Goal: Task Accomplishment & Management: Use online tool/utility

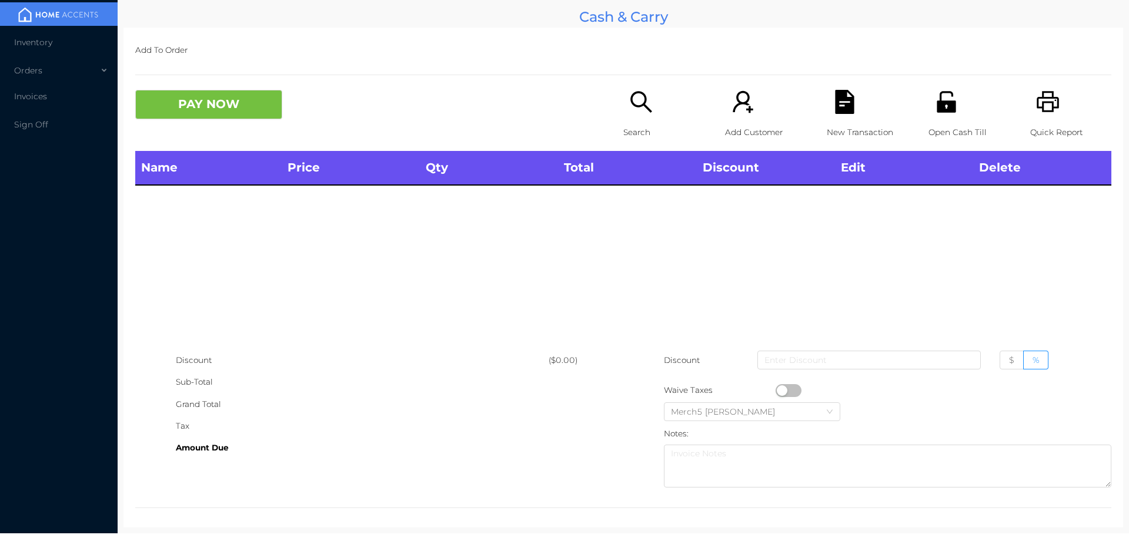
click at [648, 115] on div "Search" at bounding box center [663, 120] width 81 height 61
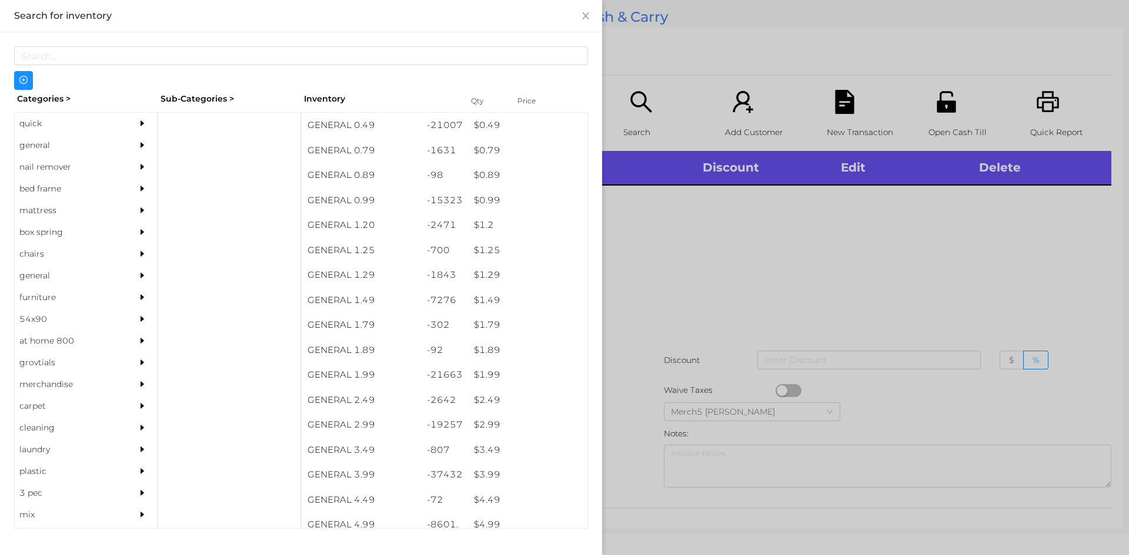
click at [138, 141] on icon "icon: caret-right" at bounding box center [142, 145] width 8 height 8
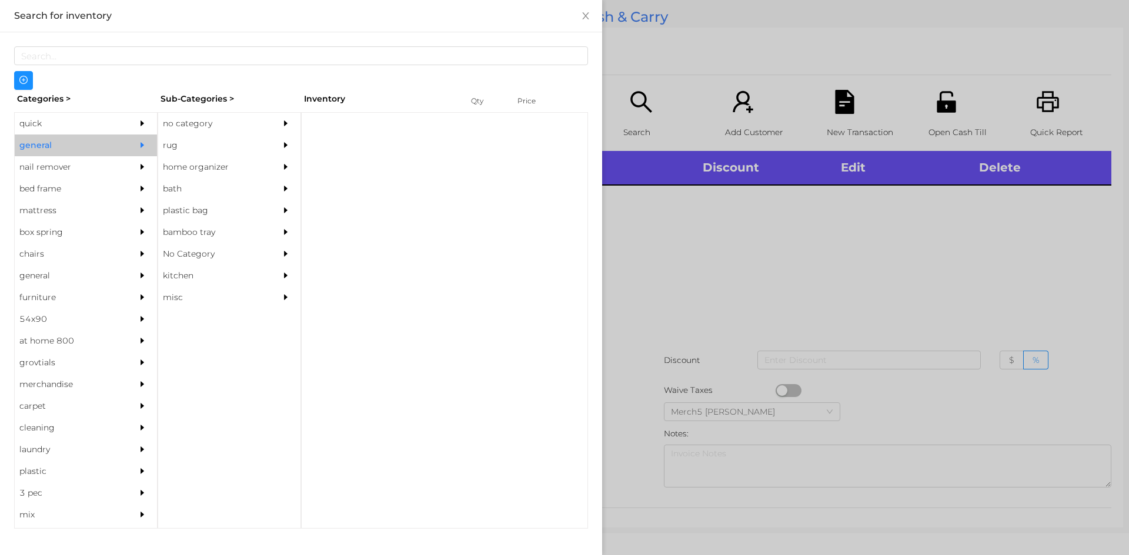
click at [261, 127] on div "no category" at bounding box center [211, 124] width 107 height 22
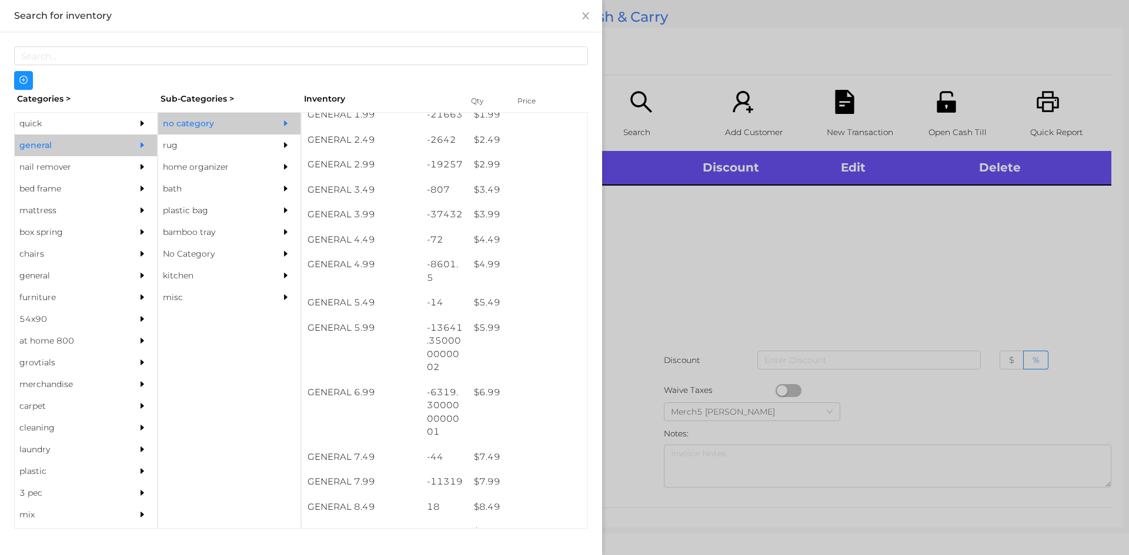
scroll to position [353, 0]
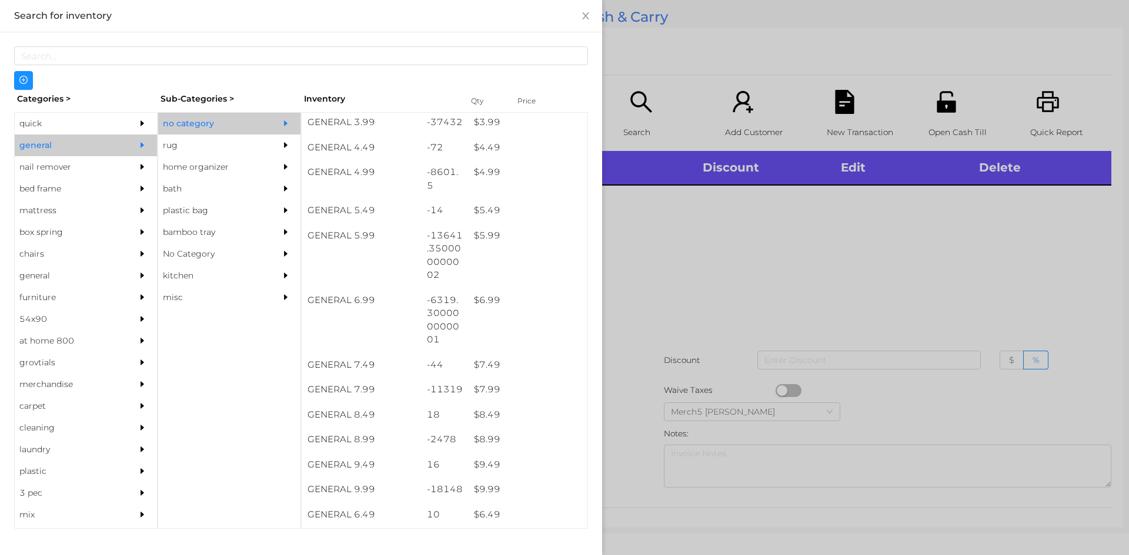
click at [812, 250] on div at bounding box center [564, 277] width 1129 height 555
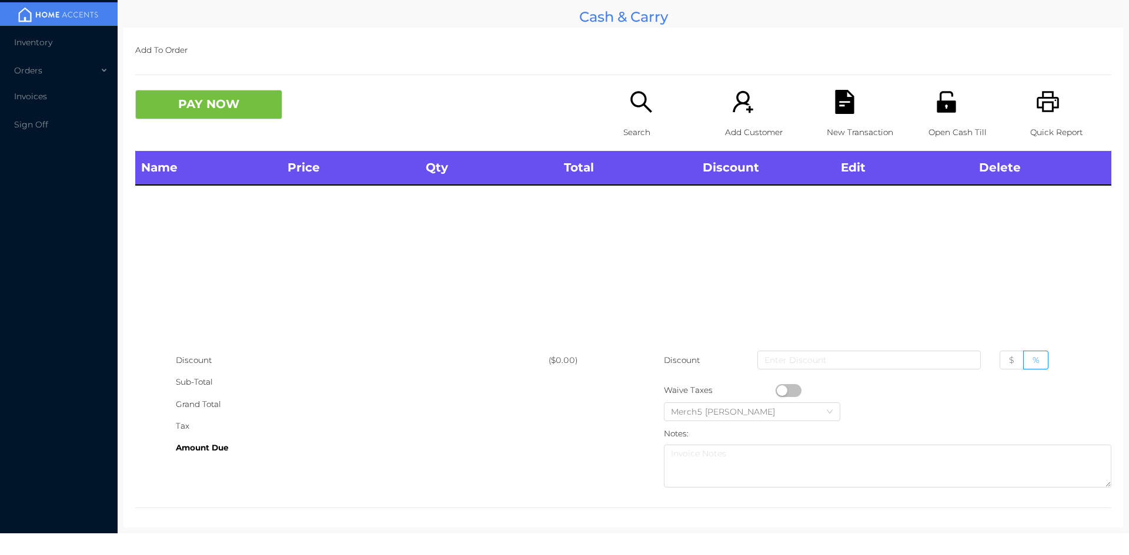
click at [623, 100] on div "Search" at bounding box center [663, 120] width 81 height 61
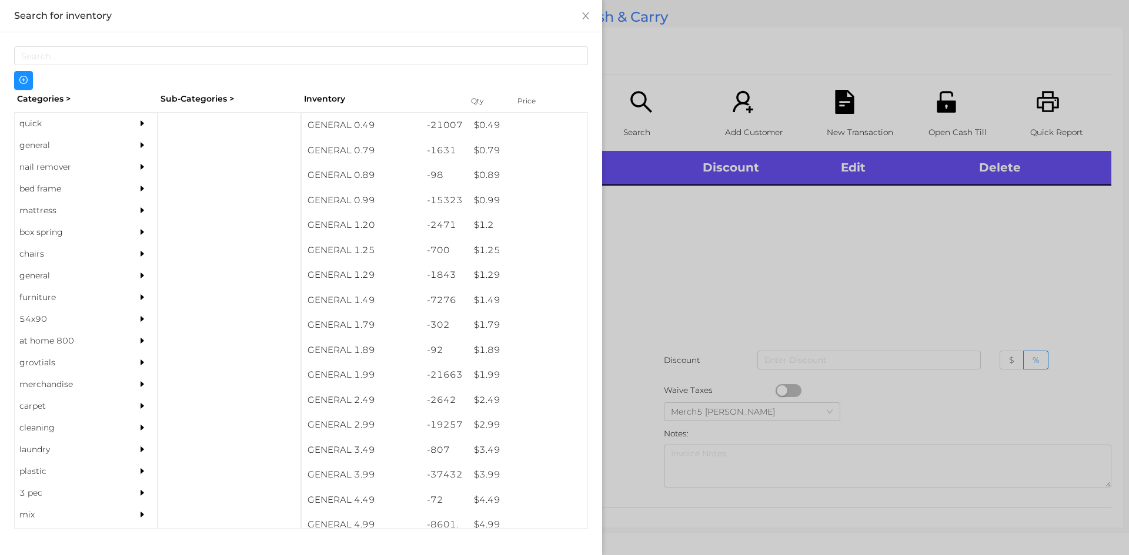
click at [119, 141] on div "general" at bounding box center [86, 146] width 142 height 22
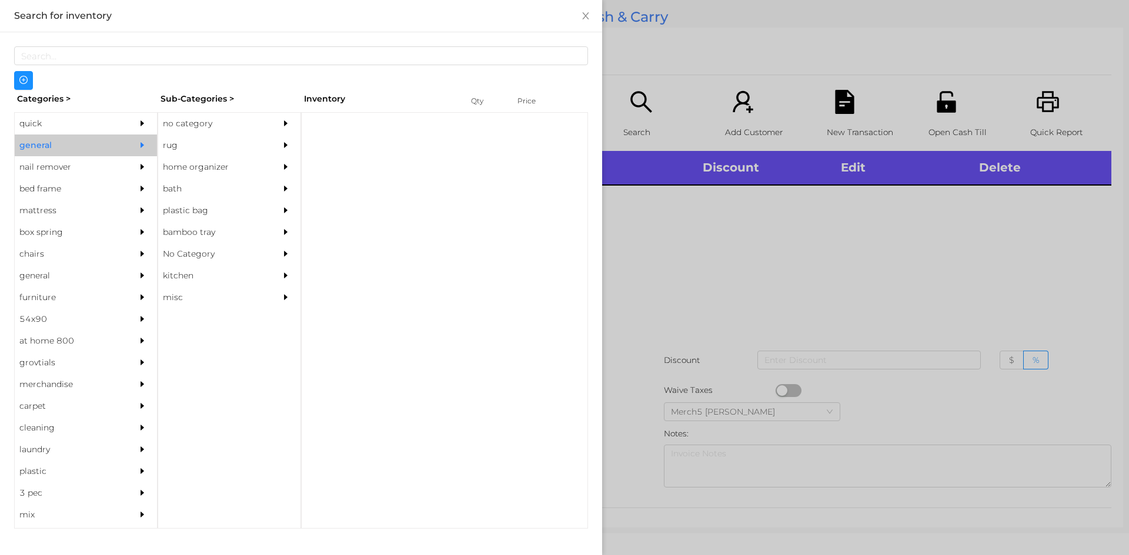
click at [286, 128] on div at bounding box center [289, 124] width 24 height 22
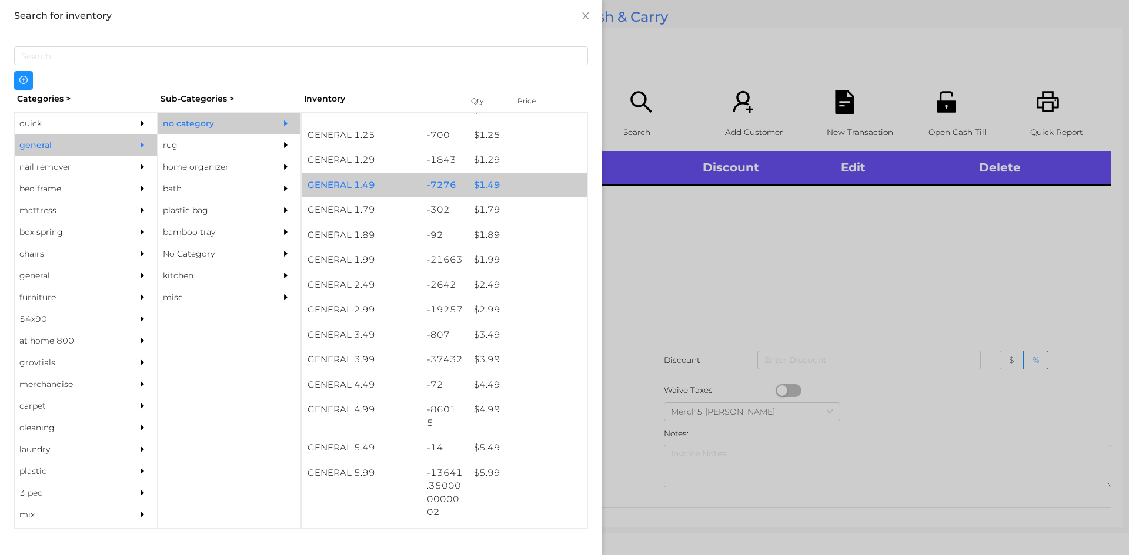
scroll to position [118, 0]
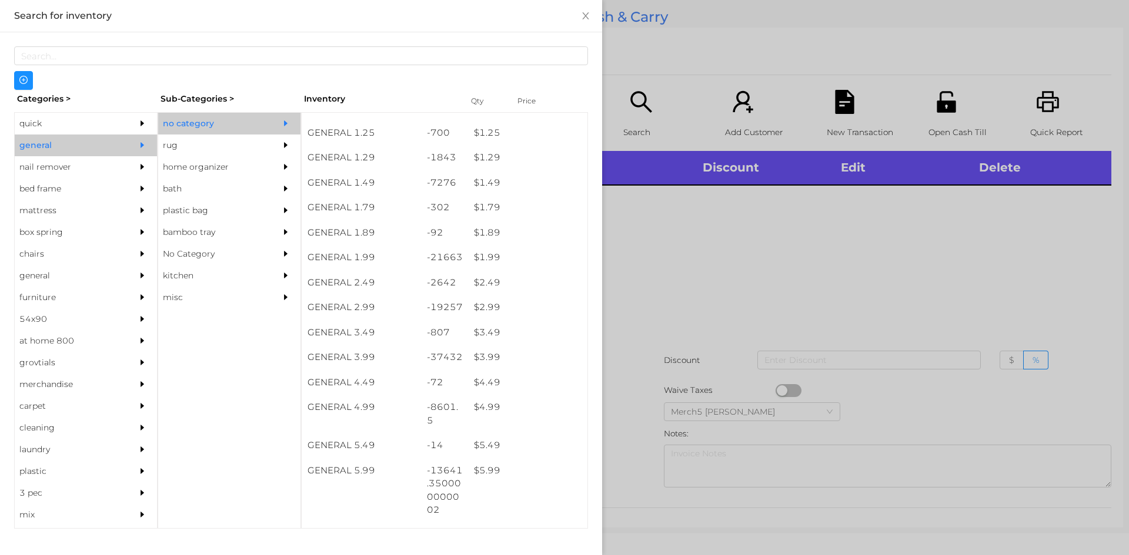
click at [812, 264] on div at bounding box center [564, 277] width 1129 height 555
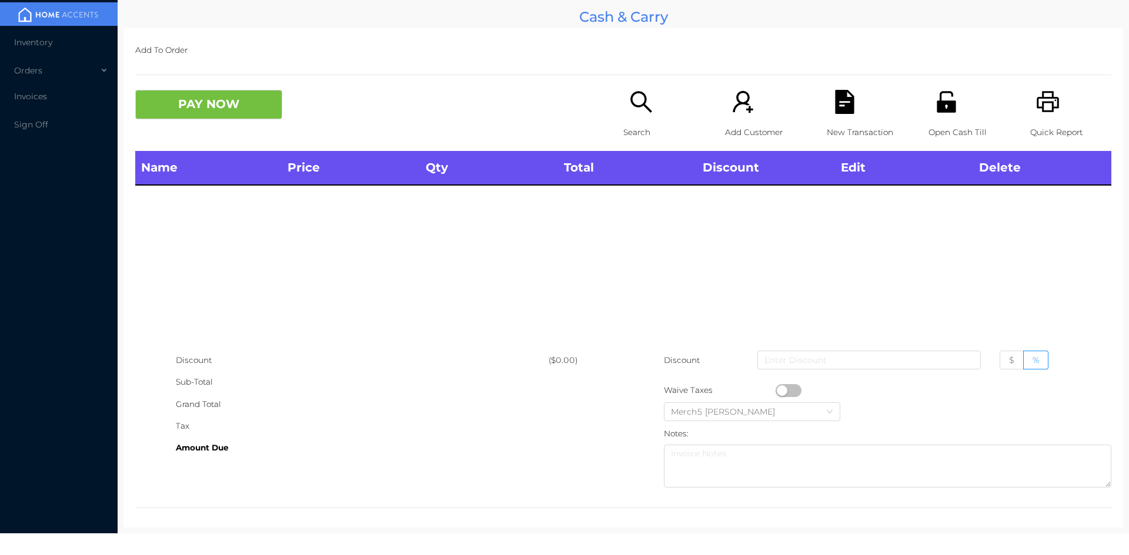
click at [674, 111] on div "Search" at bounding box center [663, 120] width 81 height 61
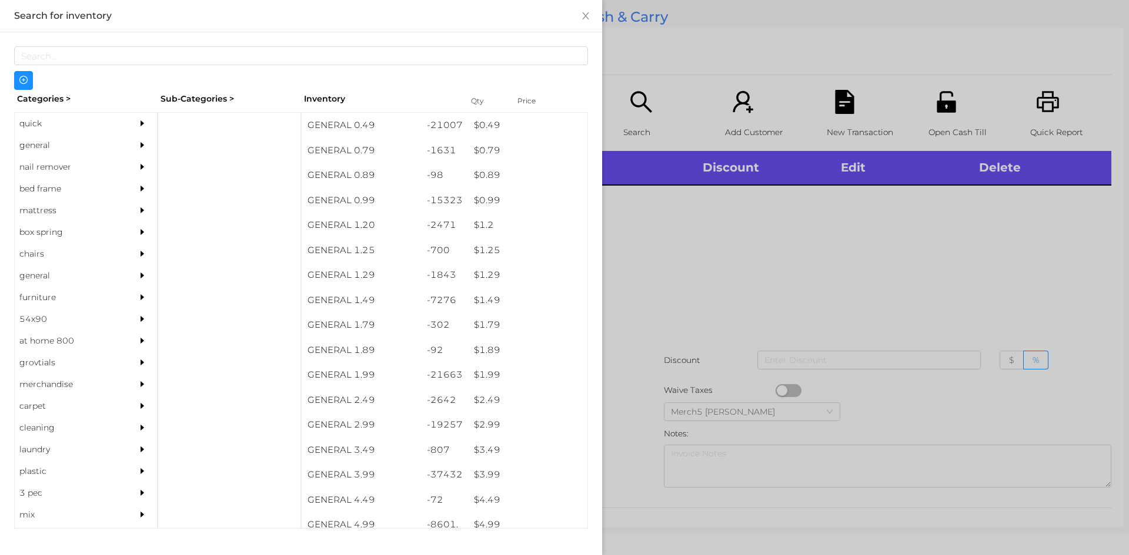
click at [140, 147] on div at bounding box center [145, 146] width 24 height 22
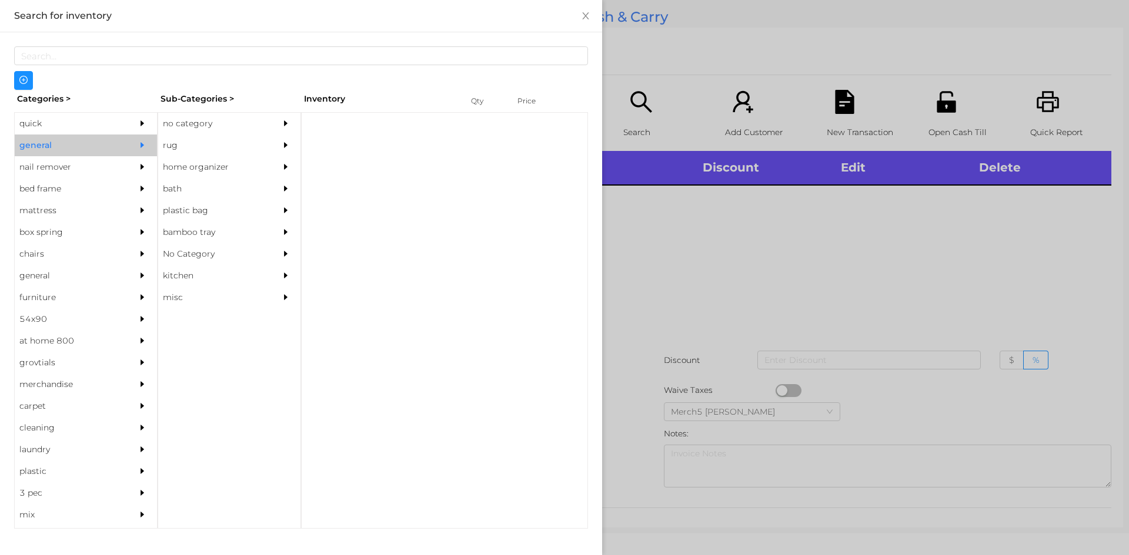
click at [216, 139] on div "rug" at bounding box center [211, 146] width 107 height 22
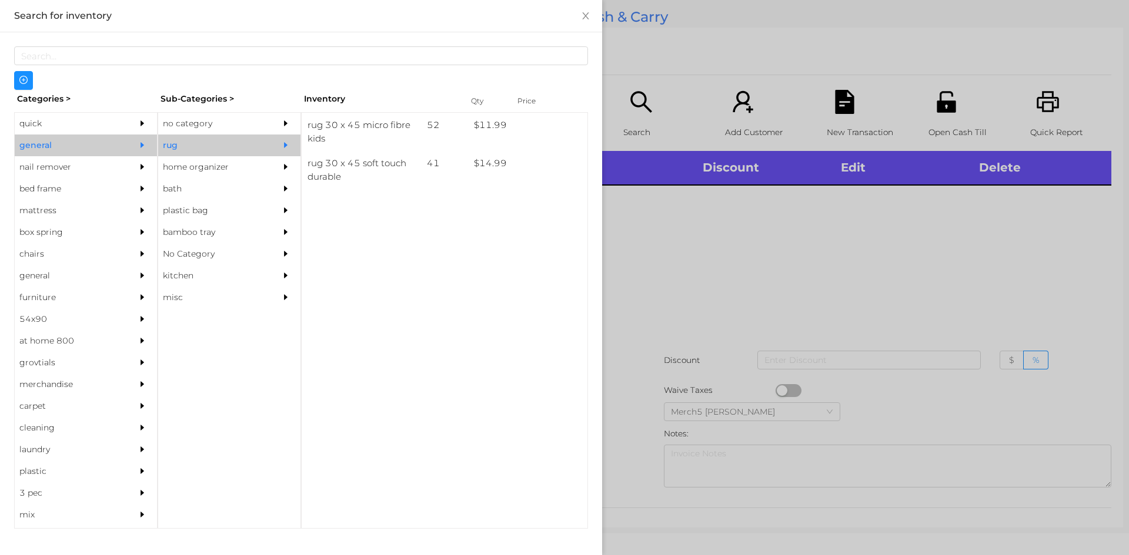
click at [278, 126] on div at bounding box center [289, 124] width 24 height 22
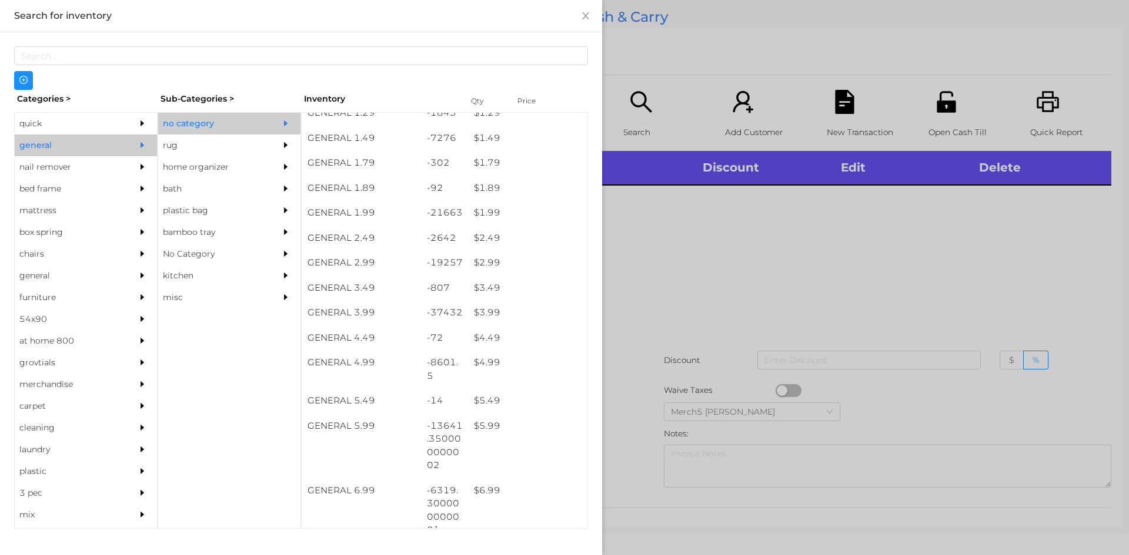
scroll to position [294, 0]
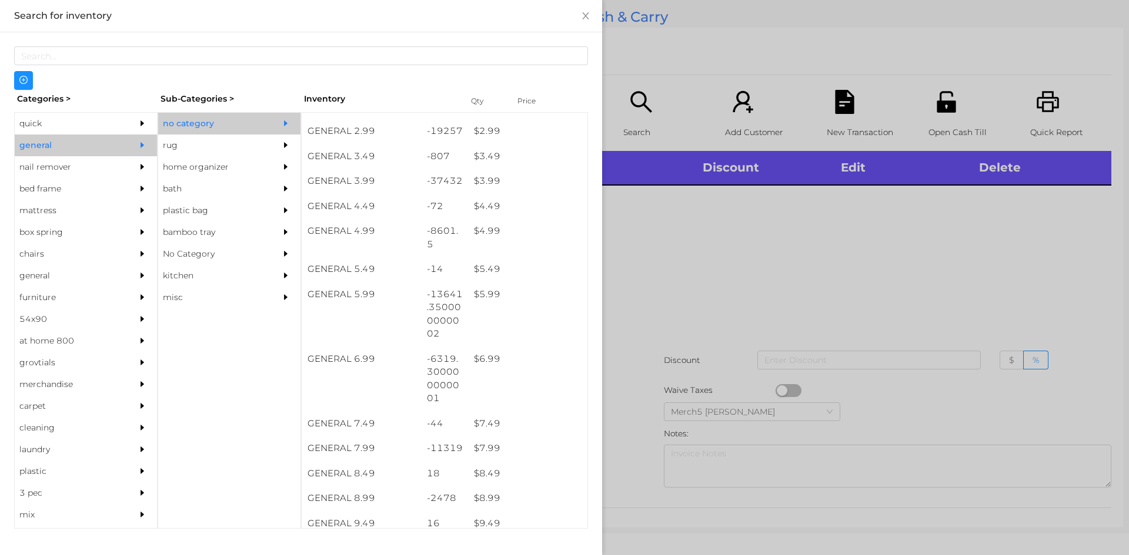
click at [845, 274] on div at bounding box center [564, 277] width 1129 height 555
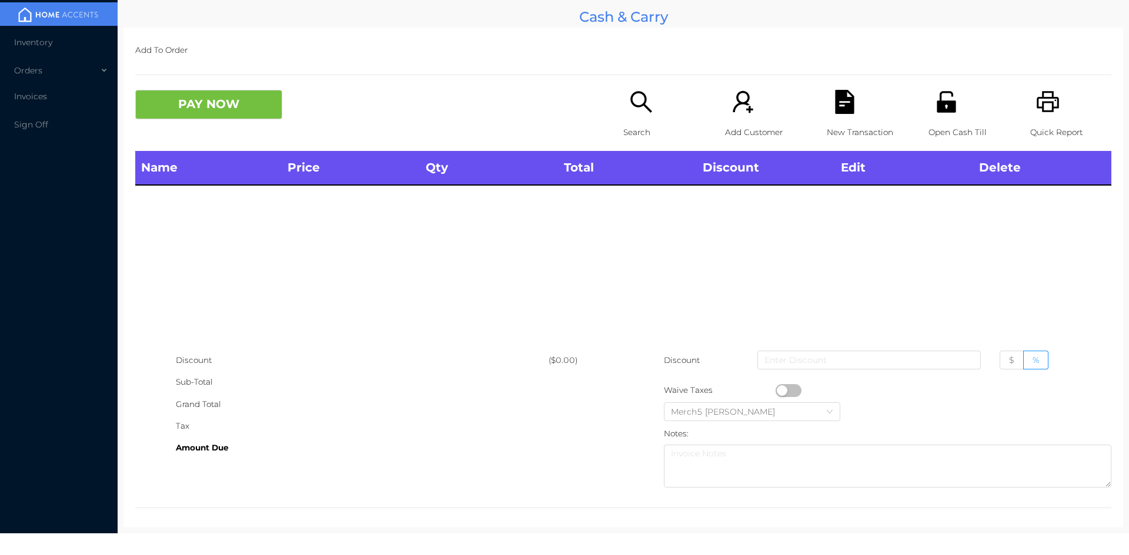
click at [936, 106] on icon "icon: unlock" at bounding box center [945, 101] width 19 height 21
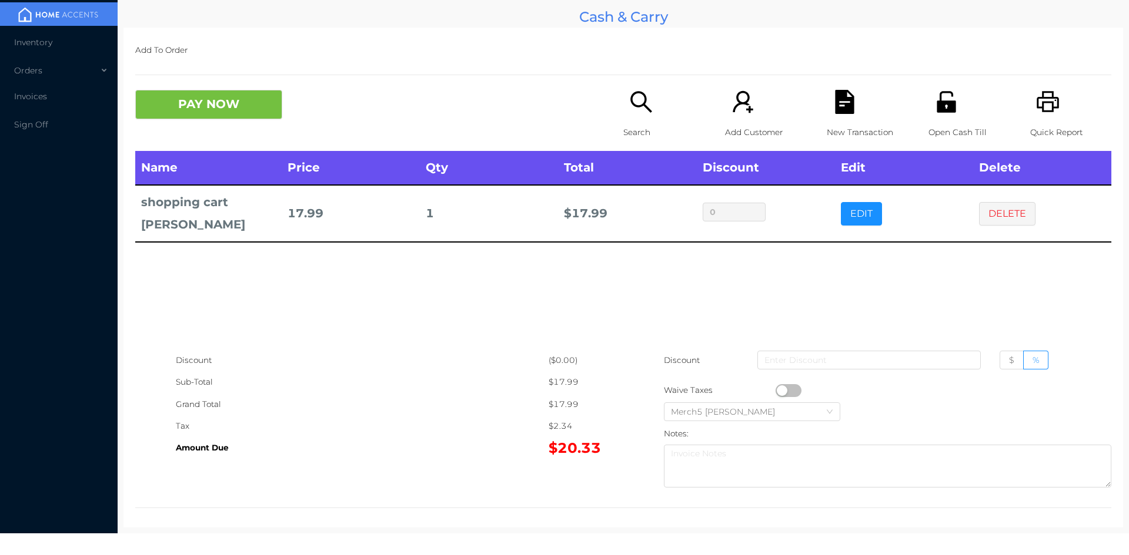
click at [677, 113] on div "Search" at bounding box center [663, 120] width 81 height 61
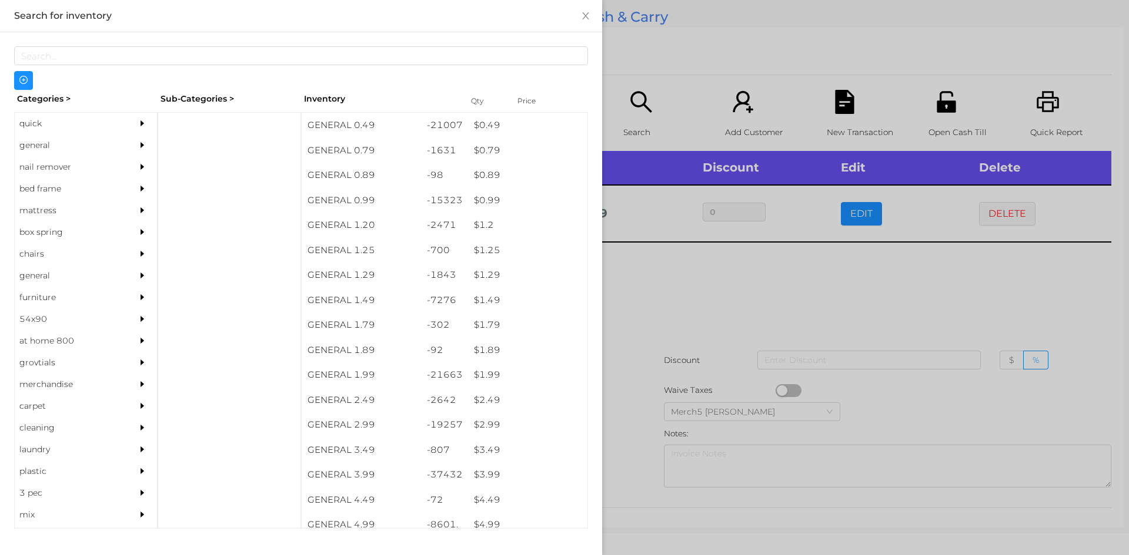
click at [798, 279] on div at bounding box center [564, 277] width 1129 height 555
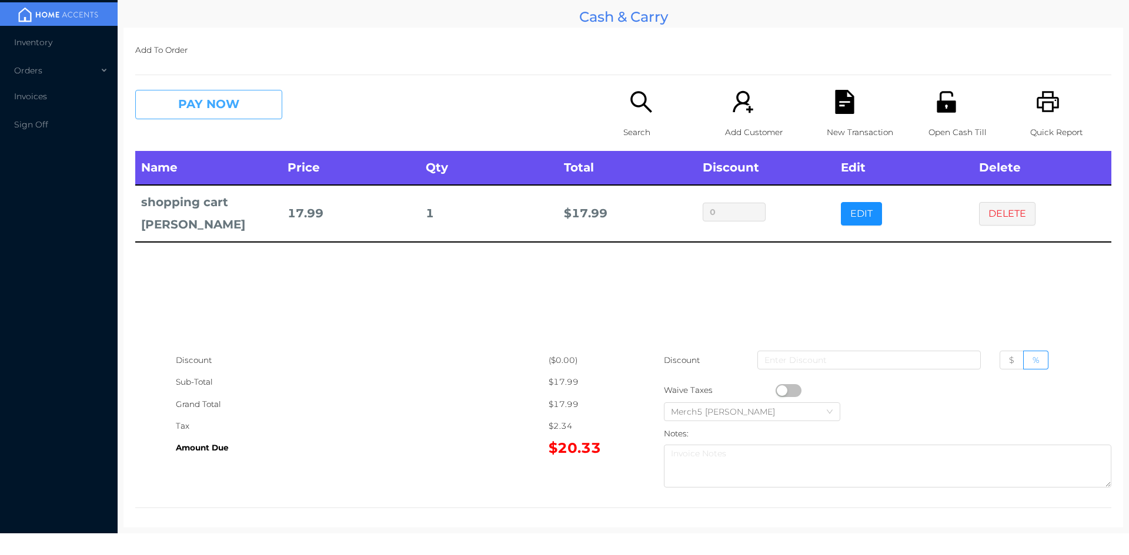
click at [256, 101] on button "PAY NOW" at bounding box center [208, 104] width 147 height 29
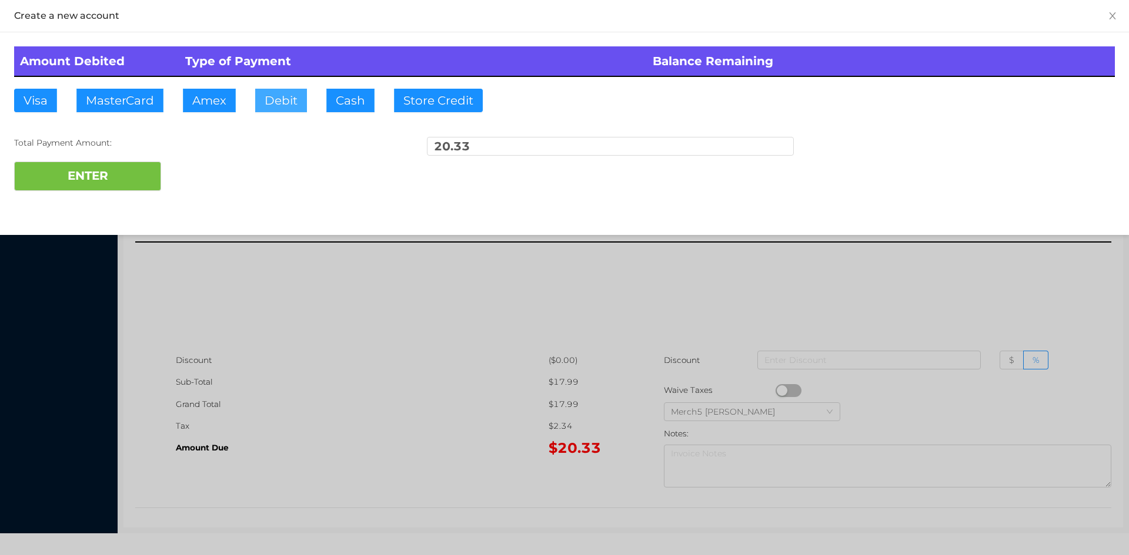
click at [285, 106] on button "Debit" at bounding box center [281, 101] width 52 height 24
click at [149, 187] on button "ENTER" at bounding box center [87, 176] width 147 height 29
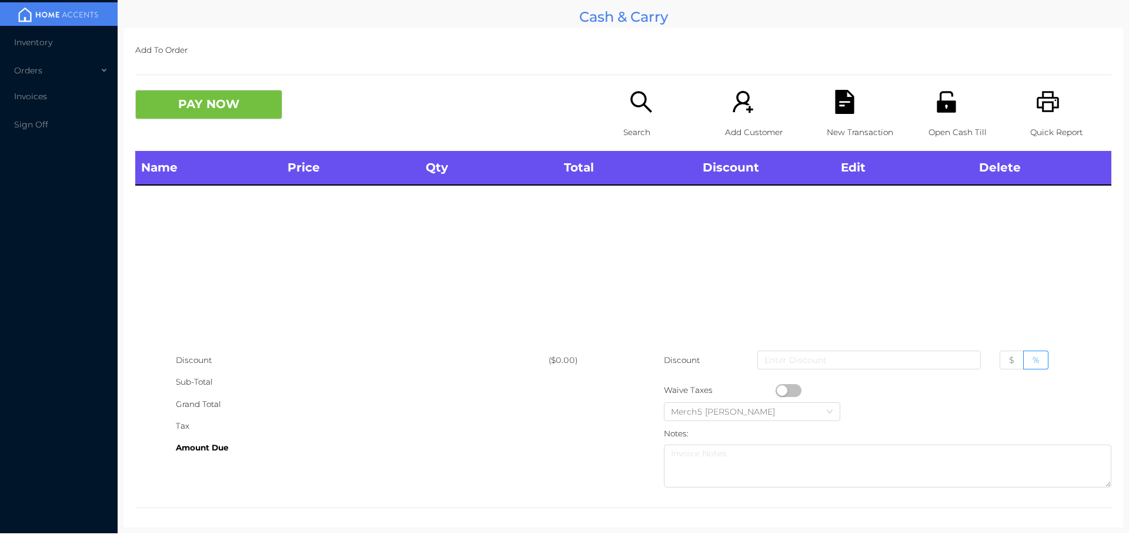
click at [661, 103] on div "Search" at bounding box center [663, 120] width 81 height 61
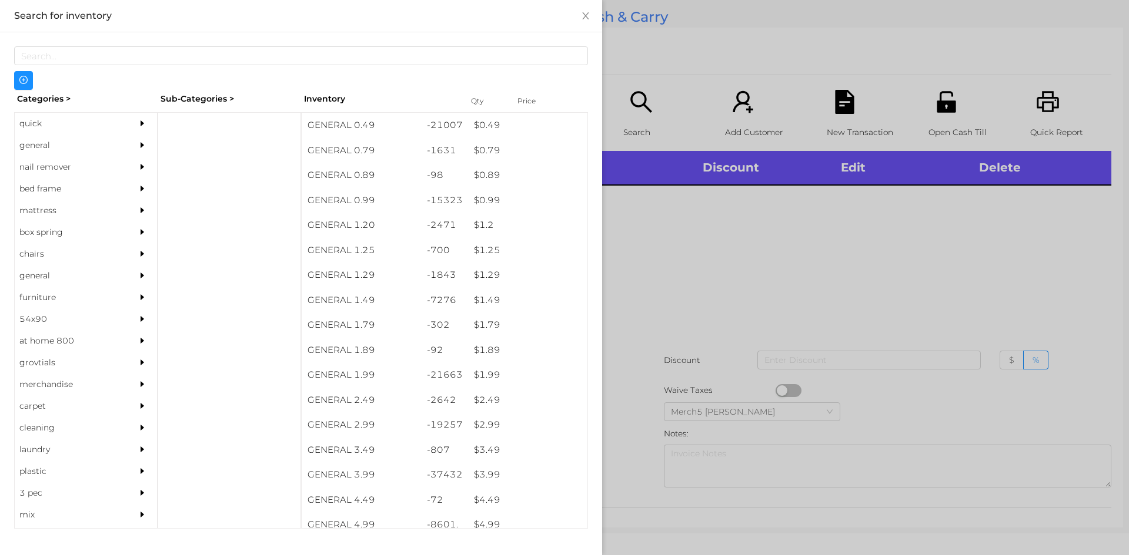
click at [140, 143] on icon "icon: caret-right" at bounding box center [142, 145] width 4 height 6
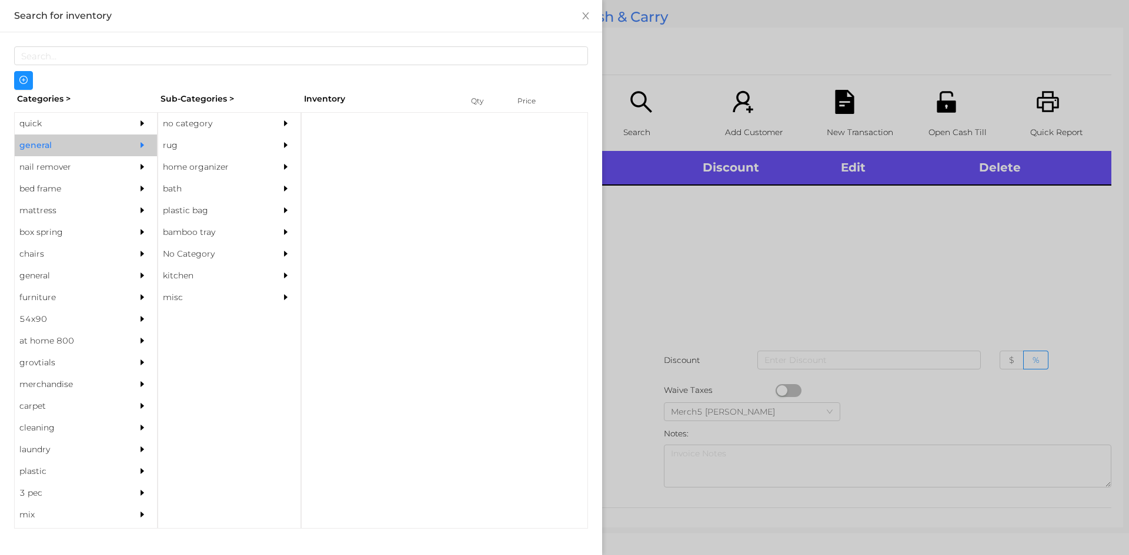
click at [210, 124] on div "no category" at bounding box center [211, 124] width 107 height 22
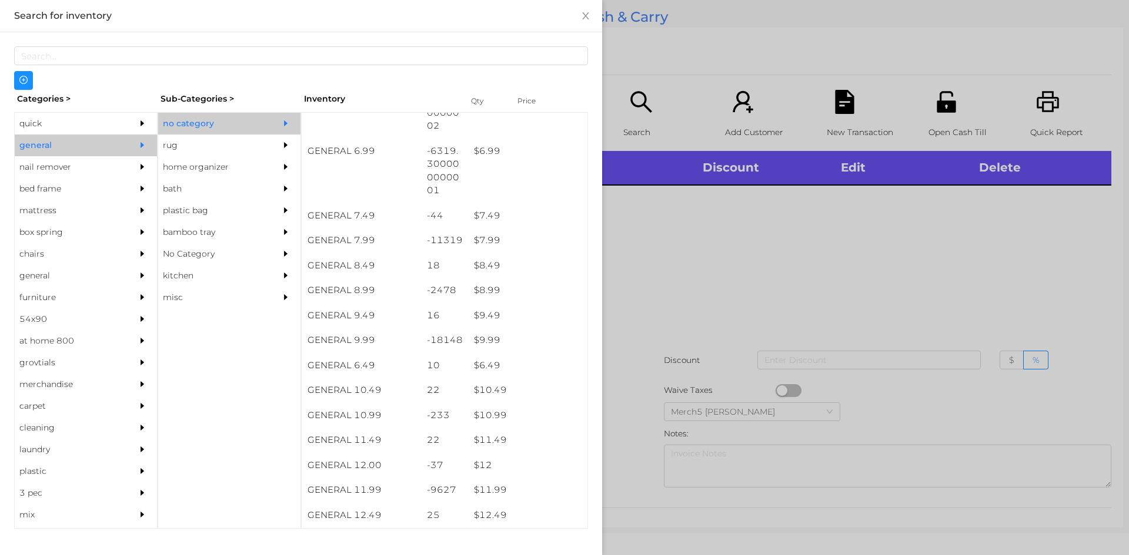
scroll to position [500, 0]
click at [521, 343] on div "$ 9.99" at bounding box center [527, 342] width 119 height 25
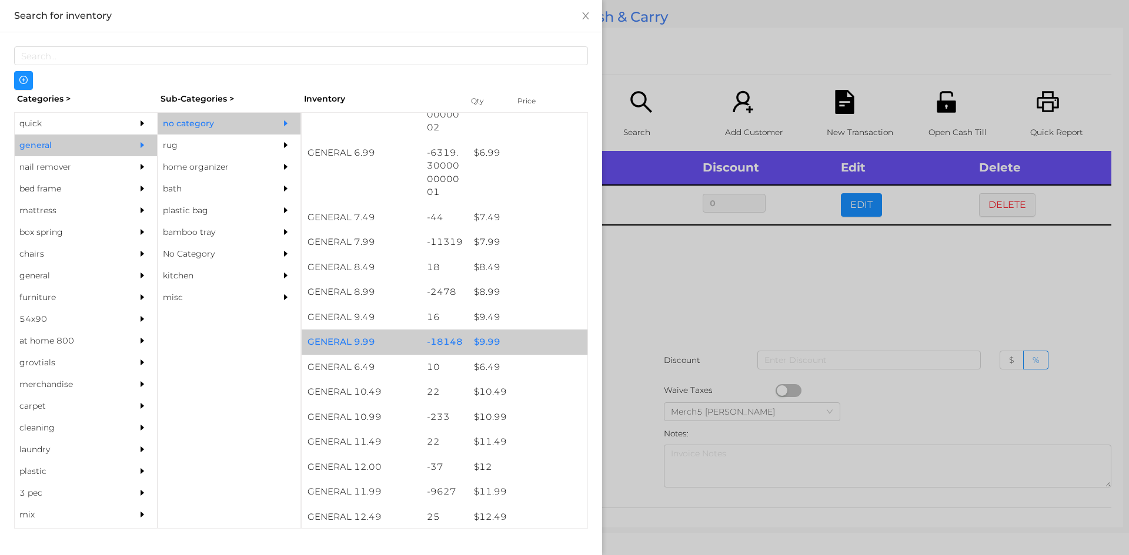
click at [533, 344] on div "$ 9.99" at bounding box center [527, 342] width 119 height 25
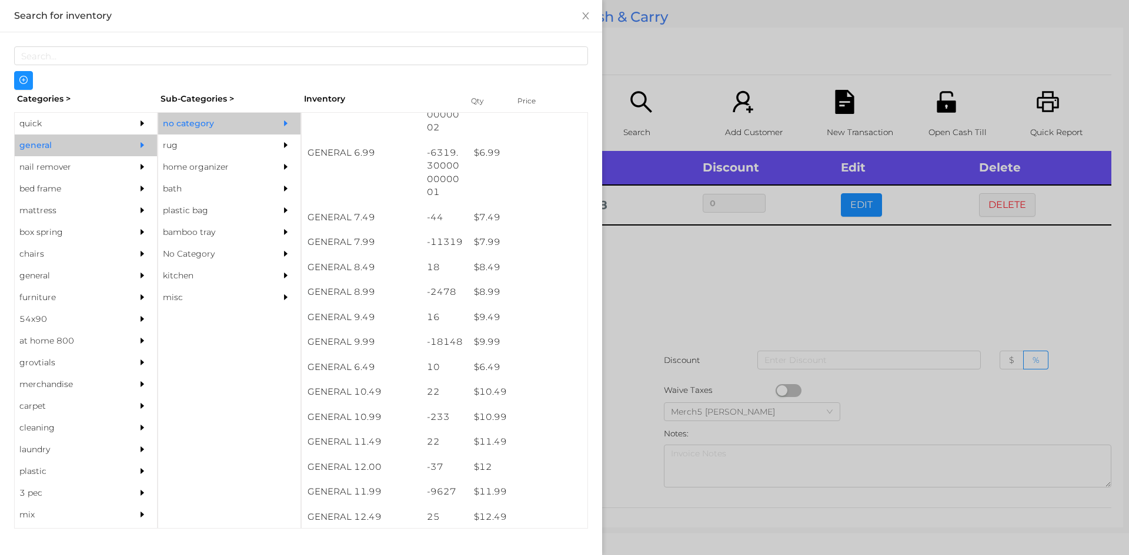
click at [747, 327] on div at bounding box center [564, 277] width 1129 height 555
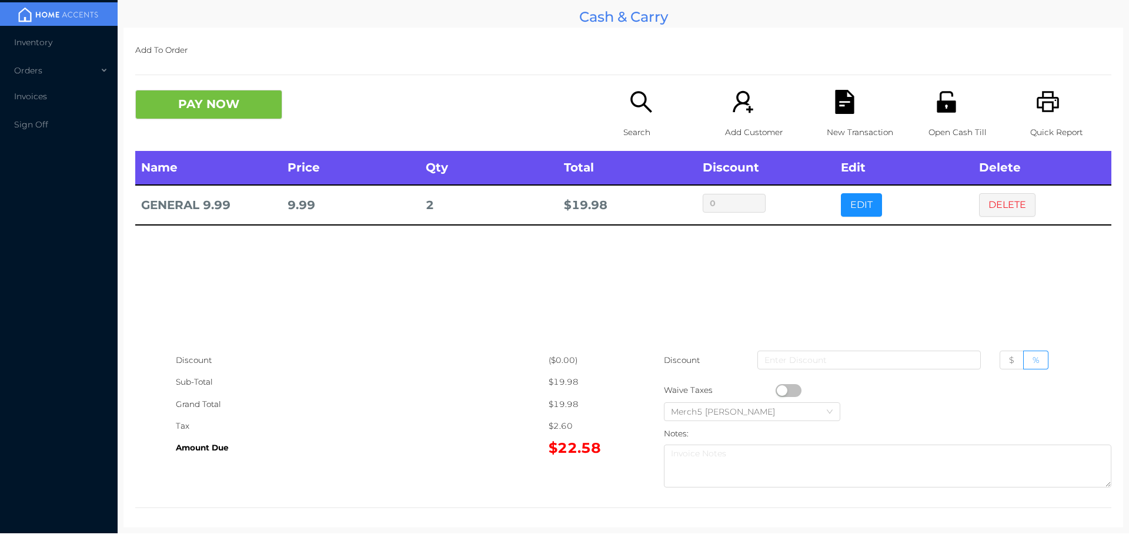
click at [266, 113] on button "PAY NOW" at bounding box center [208, 104] width 147 height 29
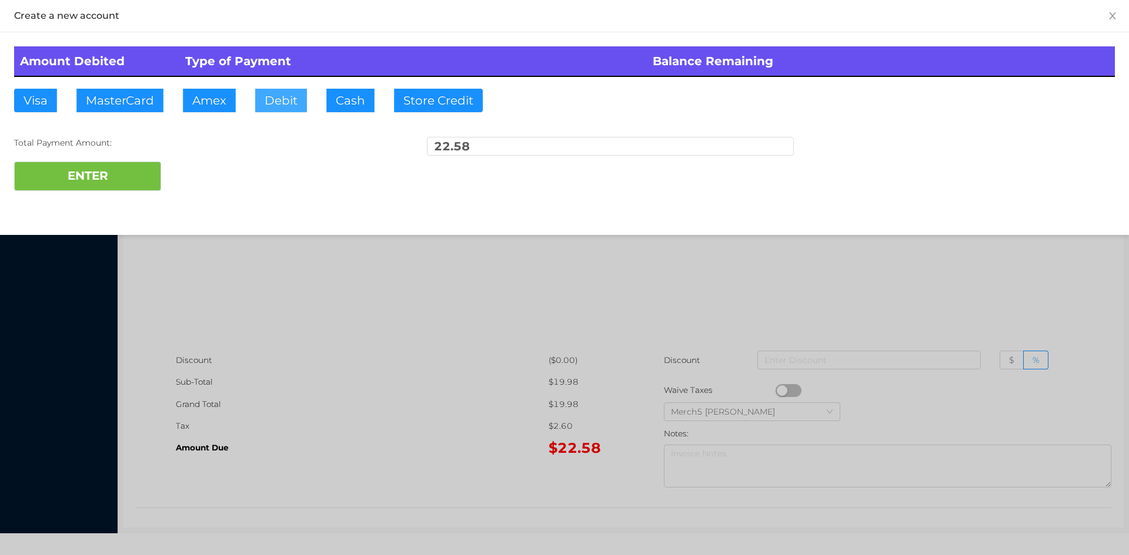
click at [285, 99] on button "Debit" at bounding box center [281, 101] width 52 height 24
click at [128, 189] on button "ENTER" at bounding box center [87, 176] width 147 height 29
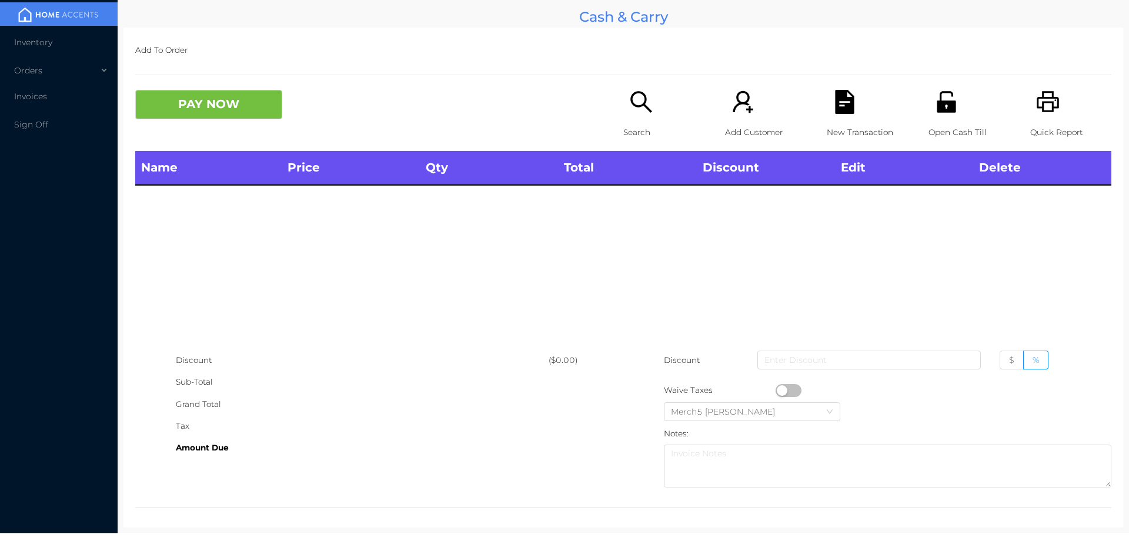
click at [649, 115] on div "Search" at bounding box center [663, 120] width 81 height 61
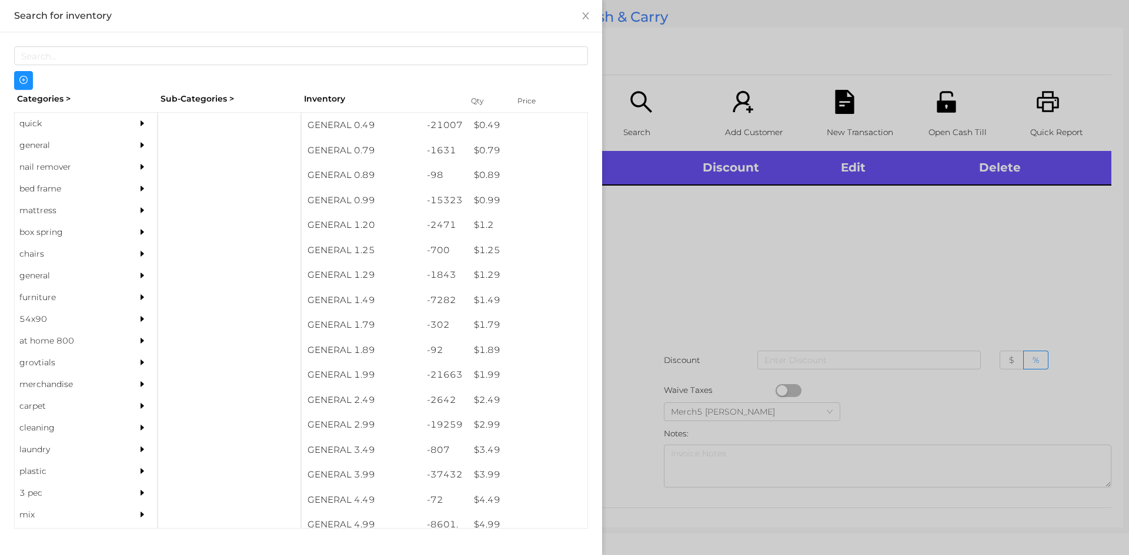
click at [145, 143] on div at bounding box center [145, 146] width 24 height 22
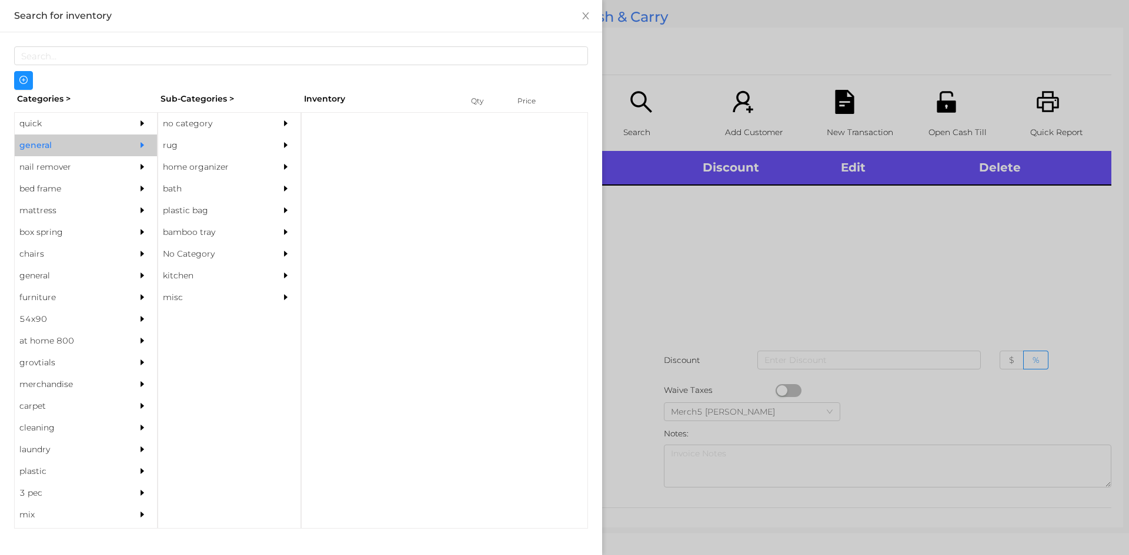
click at [206, 131] on div "no category" at bounding box center [211, 124] width 107 height 22
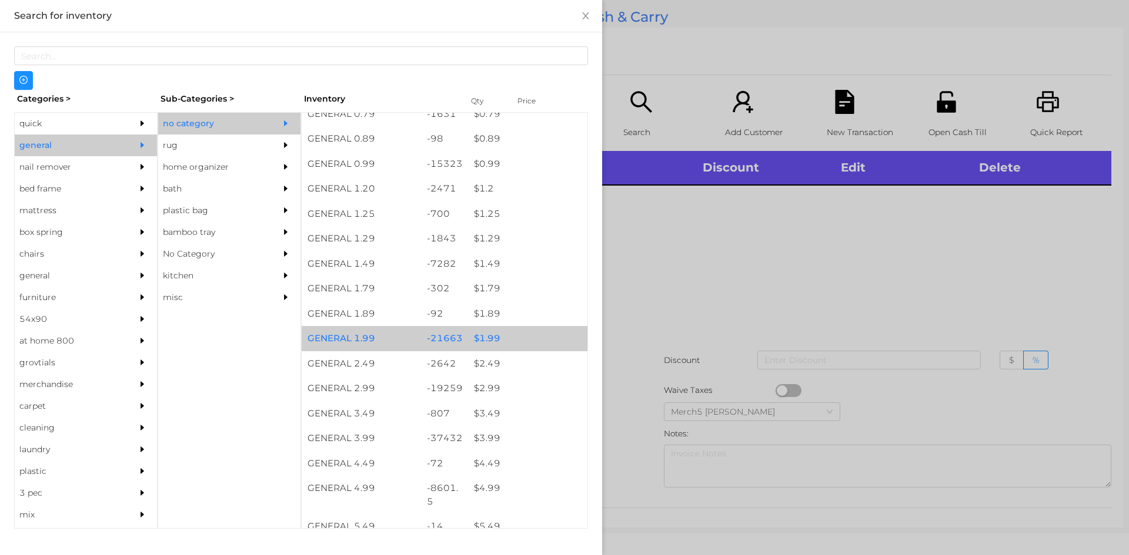
scroll to position [176, 0]
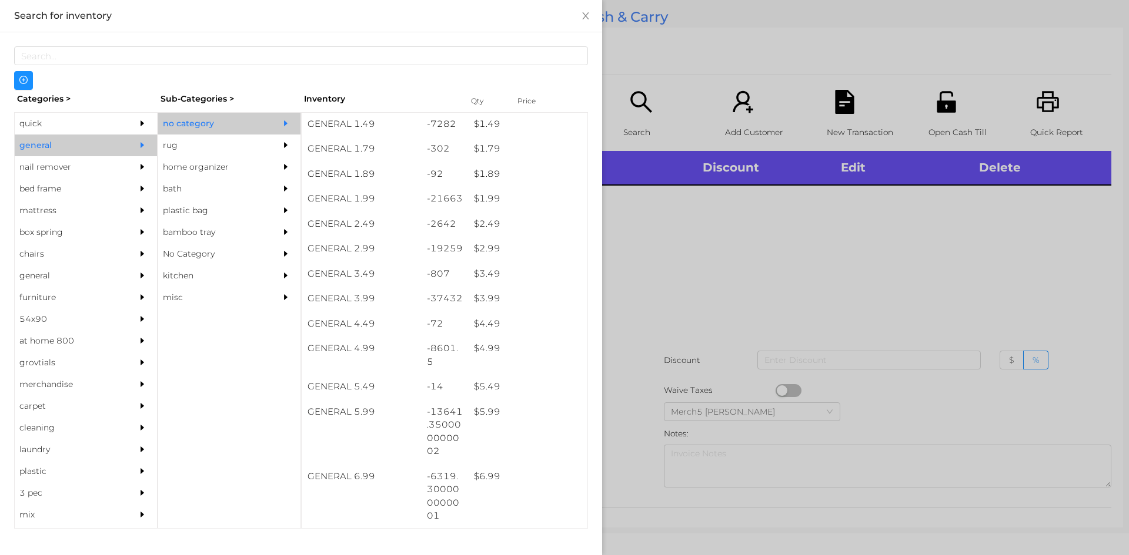
click at [707, 283] on div at bounding box center [564, 277] width 1129 height 555
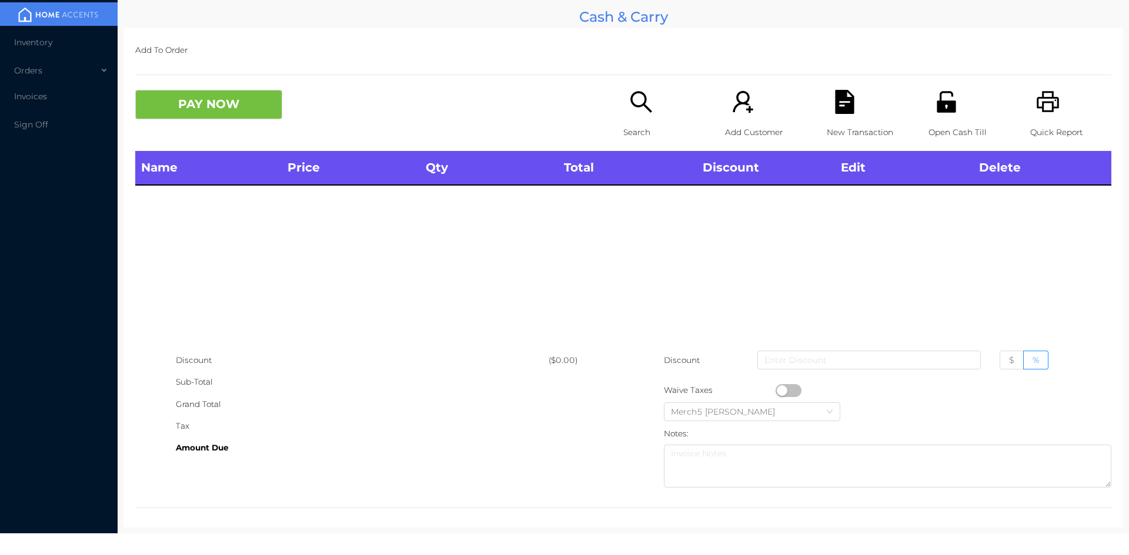
click at [1043, 119] on div "Quick Report" at bounding box center [1070, 120] width 81 height 61
click at [627, 115] on div "Search" at bounding box center [663, 120] width 81 height 61
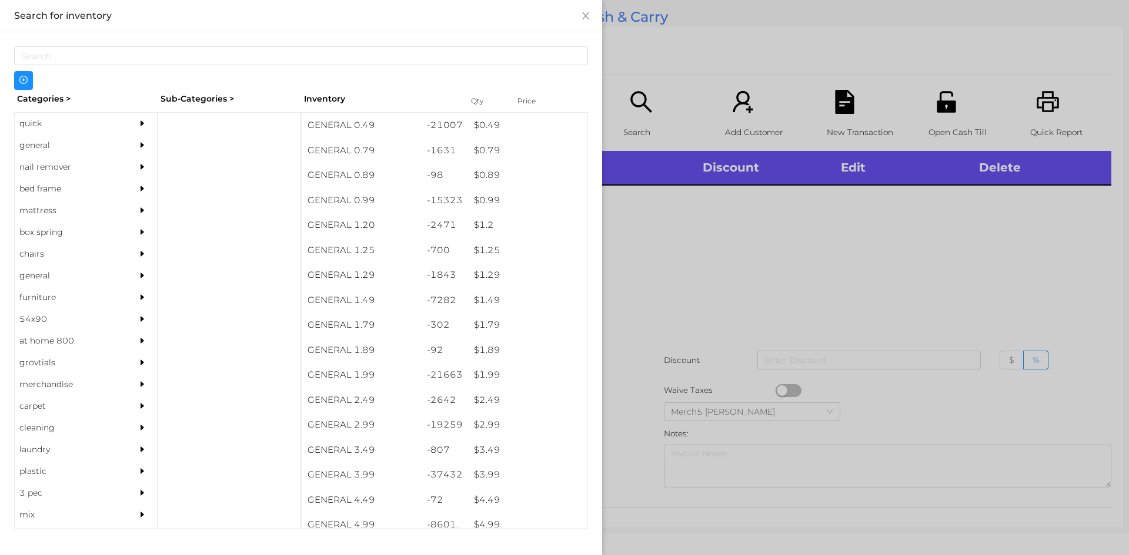
drag, startPoint x: 75, startPoint y: 139, endPoint x: 108, endPoint y: 143, distance: 33.3
click at [82, 140] on div "general" at bounding box center [68, 146] width 107 height 22
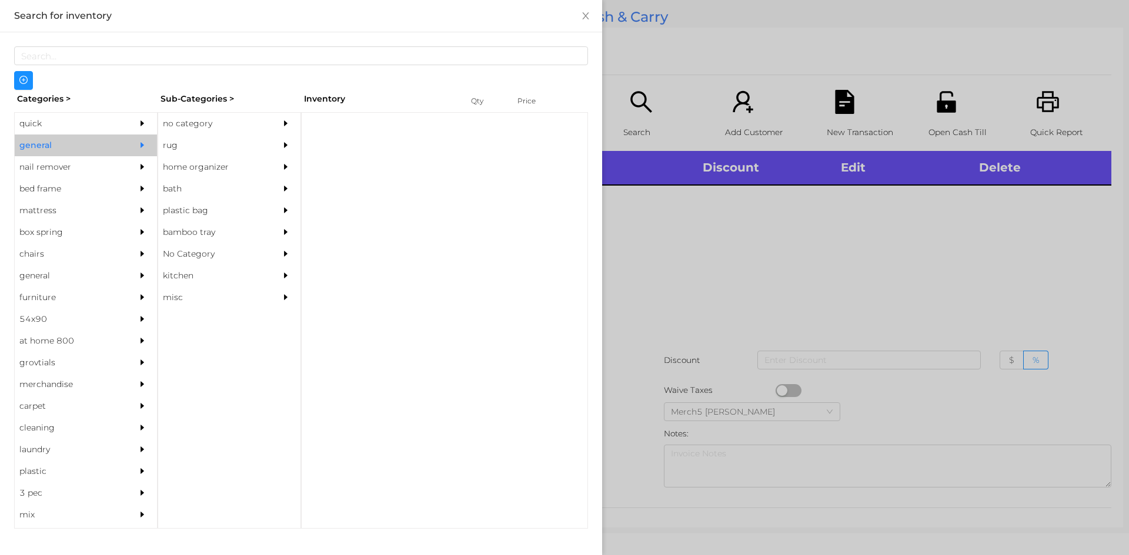
click at [289, 116] on div at bounding box center [289, 124] width 24 height 22
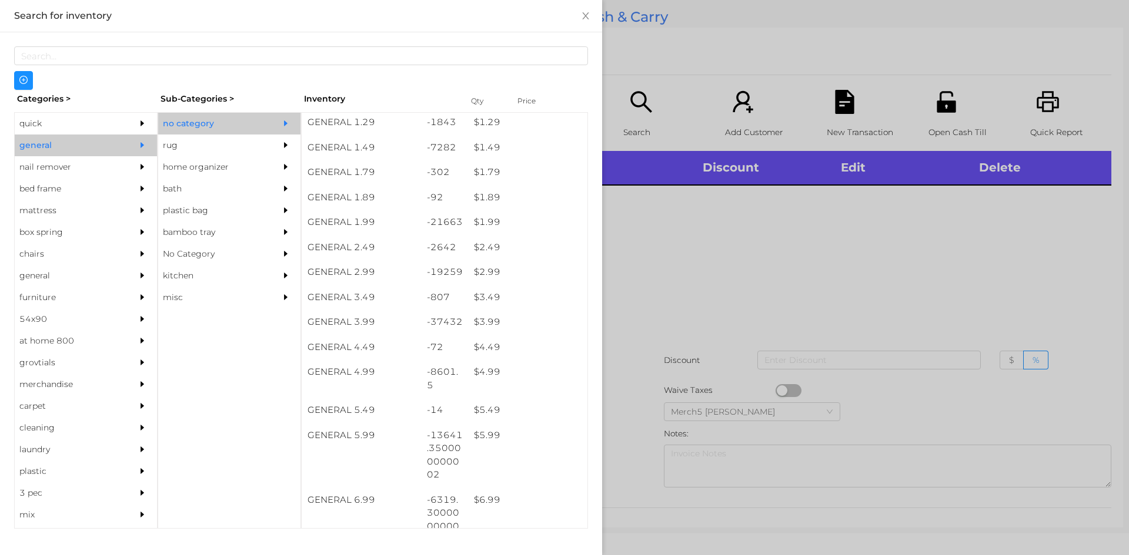
scroll to position [294, 0]
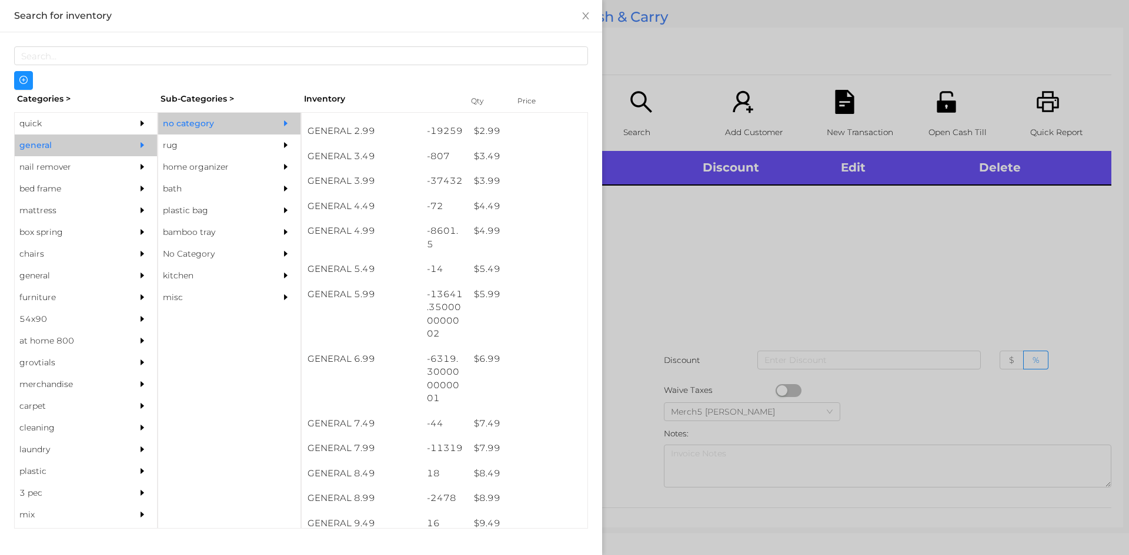
click at [821, 152] on div at bounding box center [564, 277] width 1129 height 555
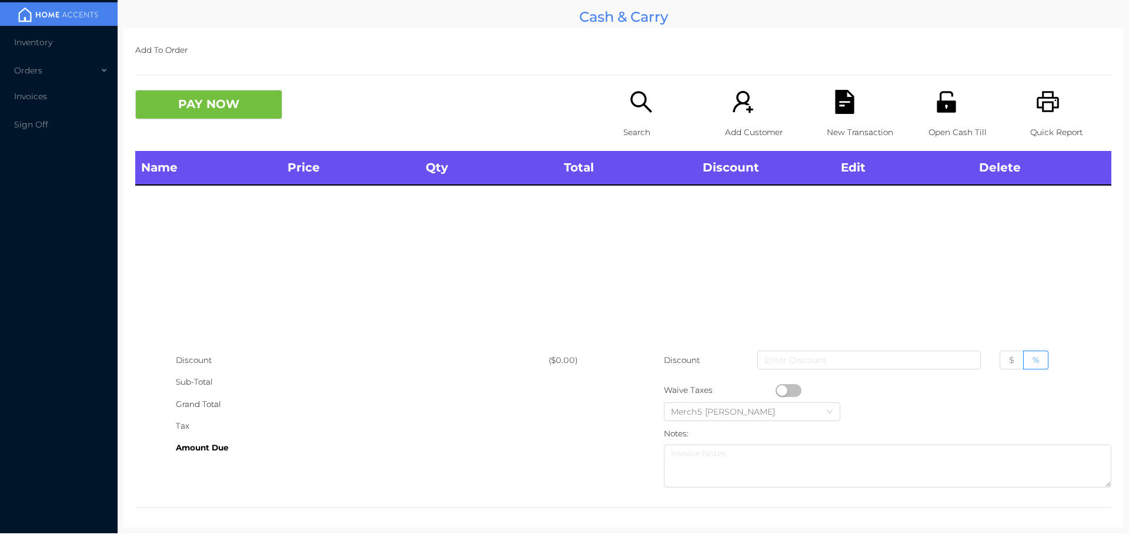
click at [815, 279] on div "Name Price Qty Total Discount Edit Delete" at bounding box center [623, 250] width 976 height 199
click at [638, 102] on icon "icon: search" at bounding box center [641, 102] width 24 height 24
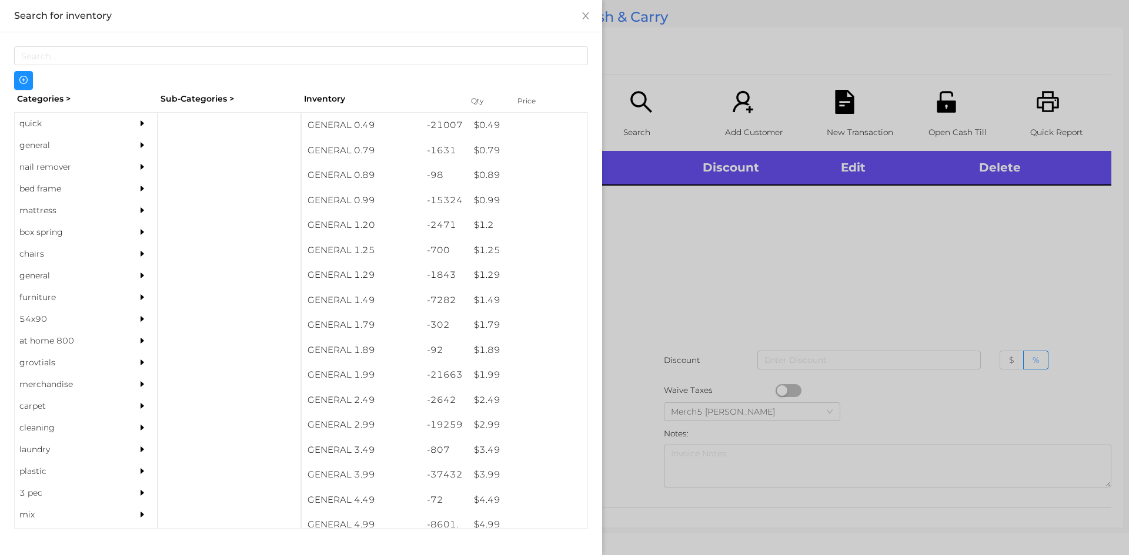
click at [829, 202] on div at bounding box center [564, 277] width 1129 height 555
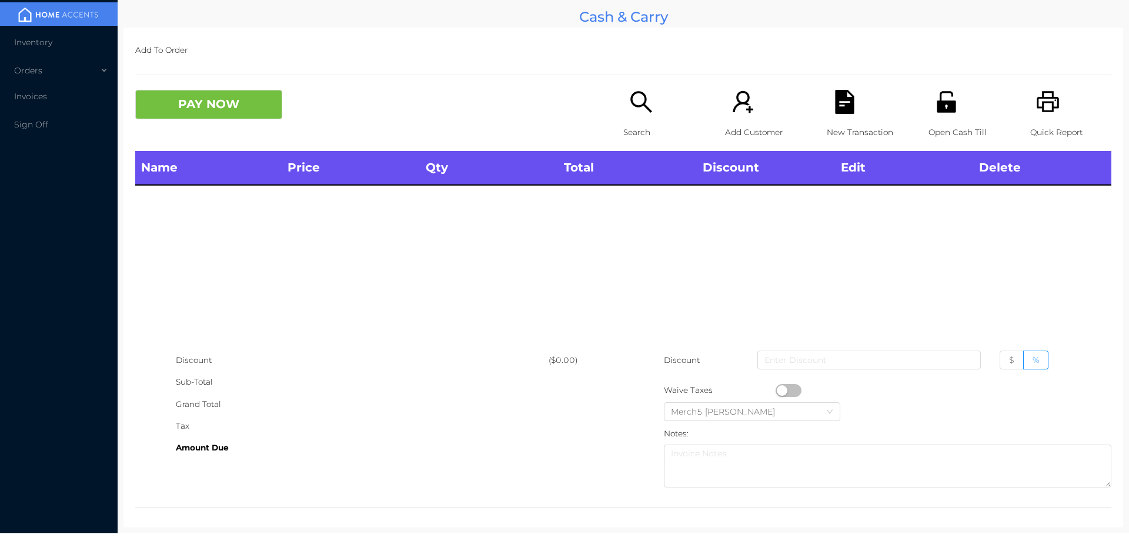
click at [618, 104] on div "PAY NOW Search Add Customer New Transaction Open Cash Till Quick Report" at bounding box center [623, 120] width 976 height 61
click at [650, 120] on div "Search" at bounding box center [663, 120] width 81 height 61
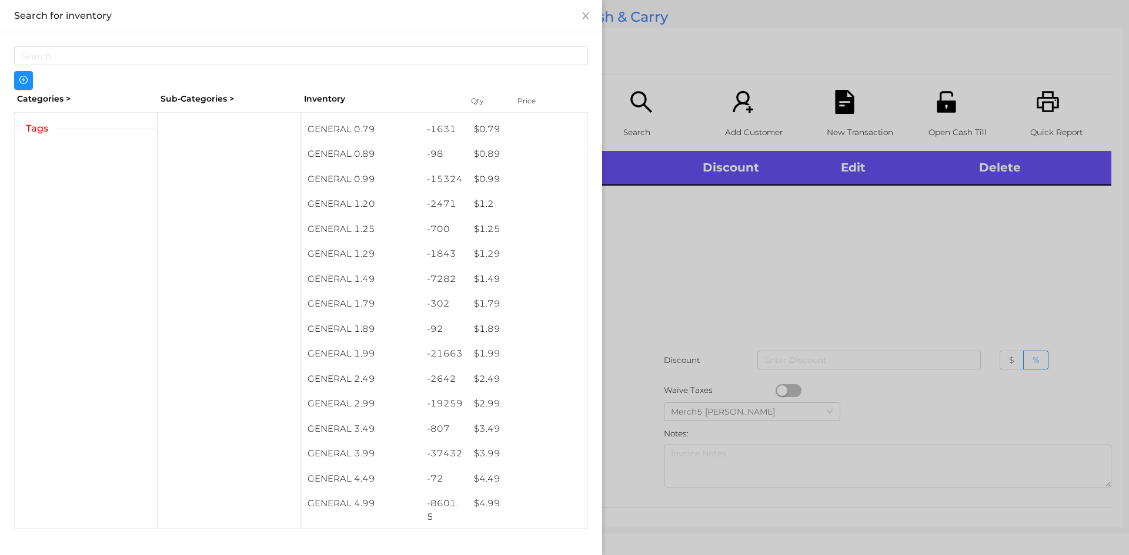
scroll to position [59, 0]
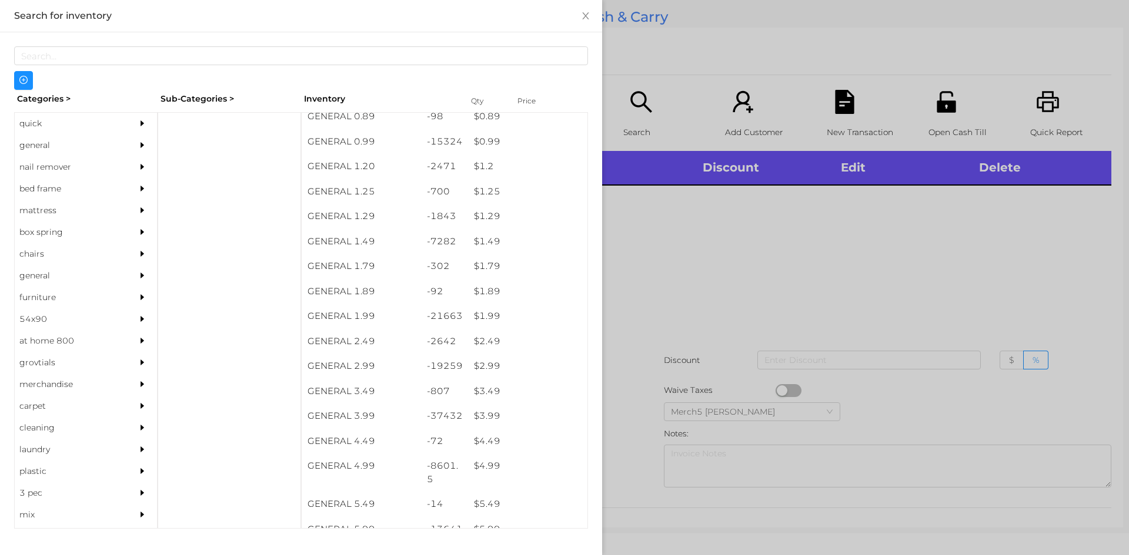
click at [122, 133] on div "quick" at bounding box center [86, 124] width 142 height 22
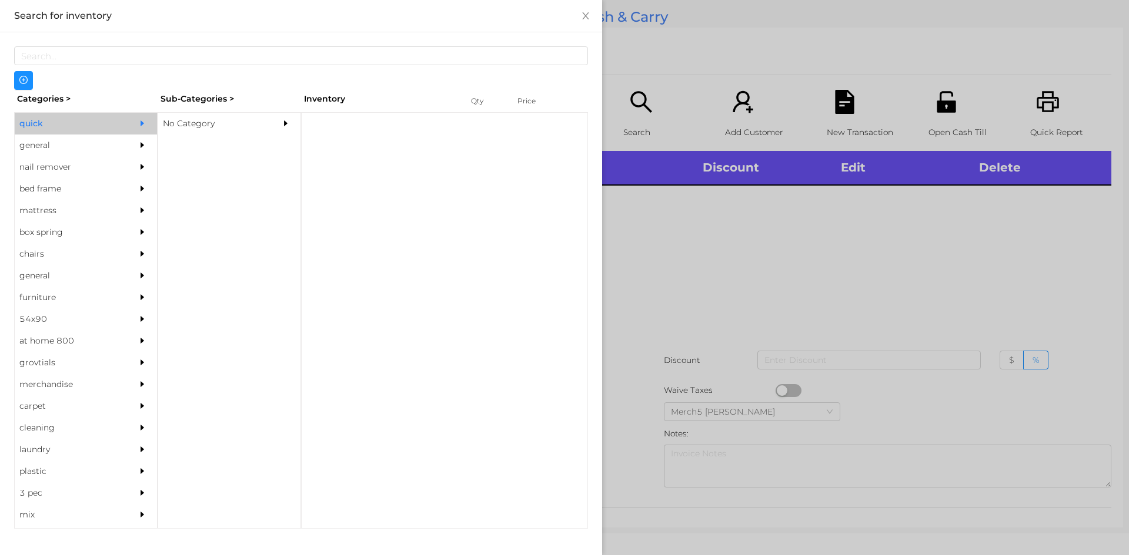
click at [226, 124] on div "No Category" at bounding box center [211, 124] width 107 height 22
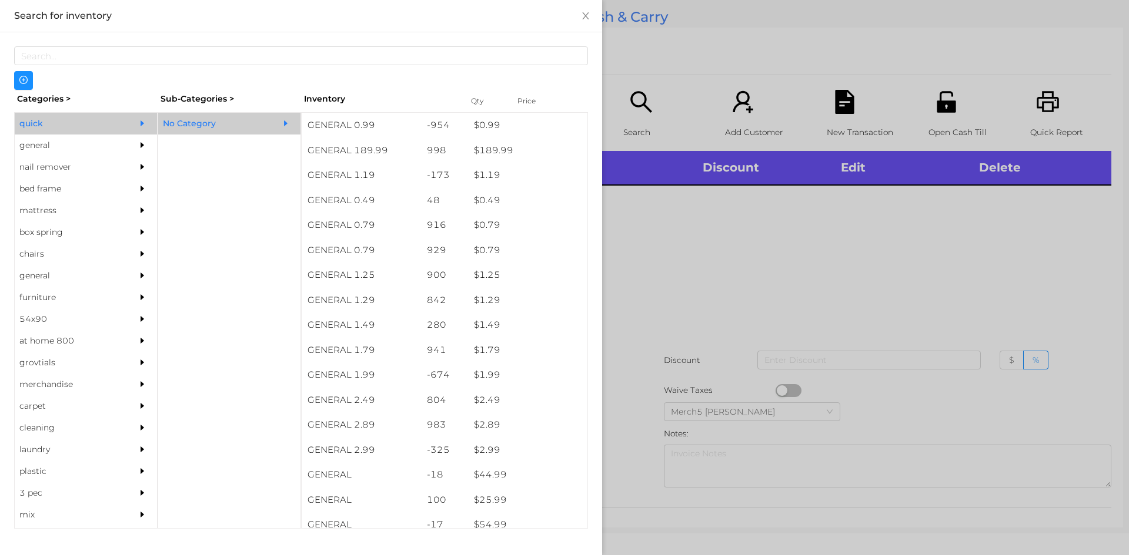
click at [112, 146] on div "general" at bounding box center [68, 146] width 107 height 22
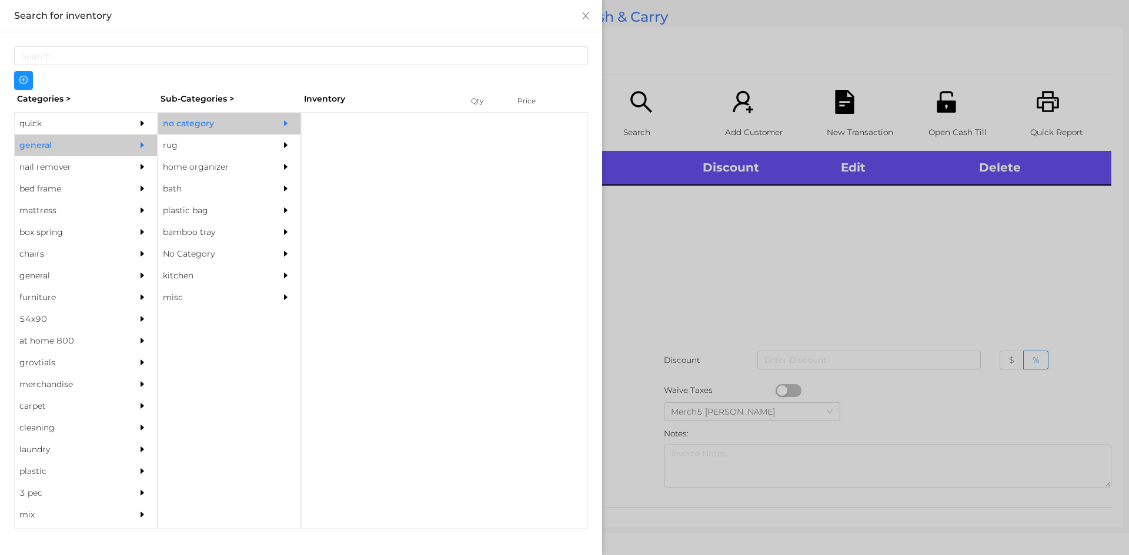
click at [242, 127] on div "no category" at bounding box center [211, 124] width 107 height 22
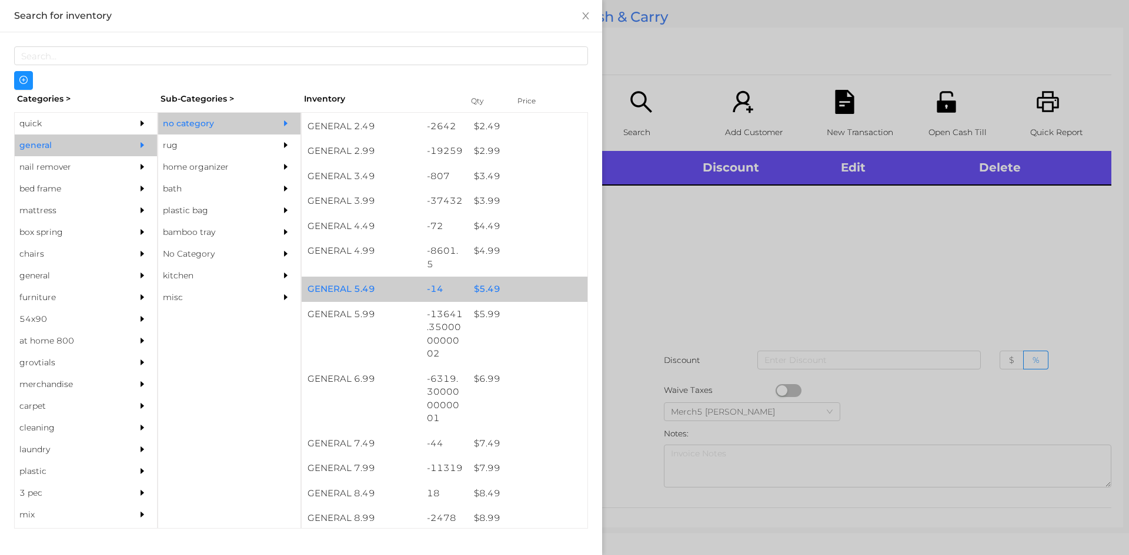
scroll to position [294, 0]
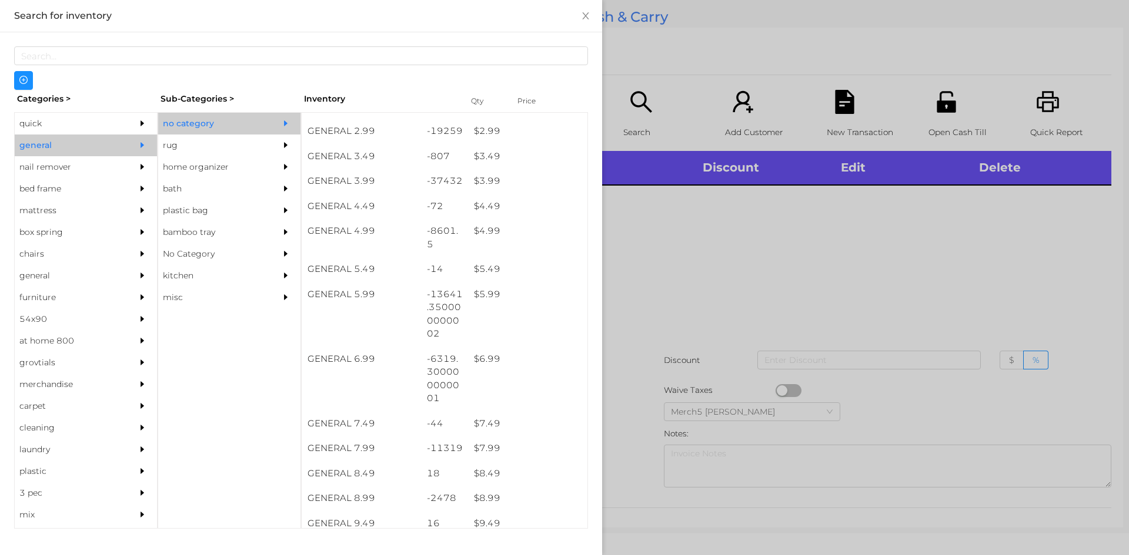
click at [831, 271] on div at bounding box center [564, 277] width 1129 height 555
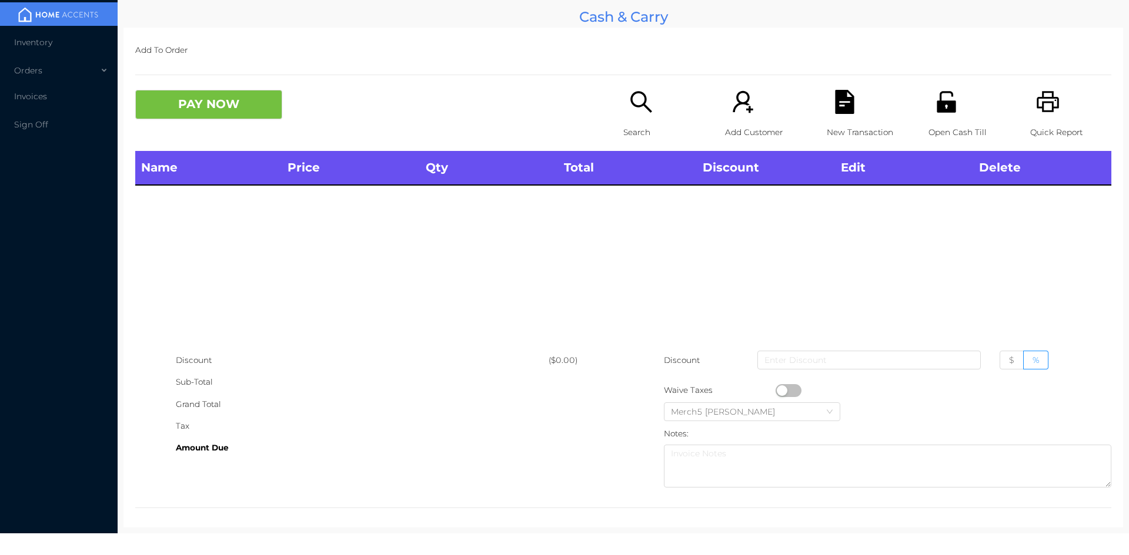
click at [638, 120] on div "Search" at bounding box center [663, 120] width 81 height 61
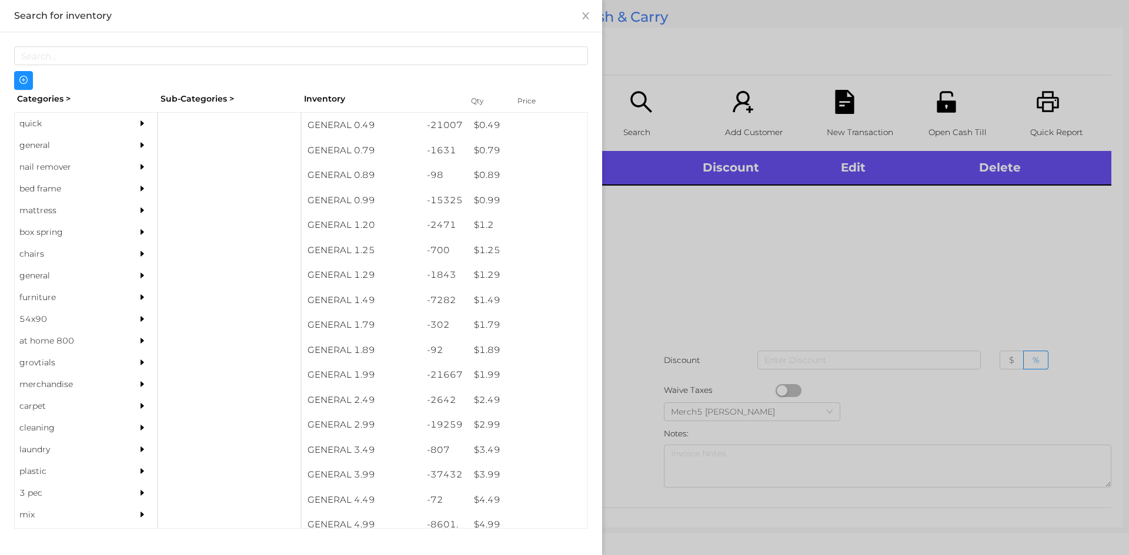
click at [115, 148] on div "general" at bounding box center [68, 146] width 107 height 22
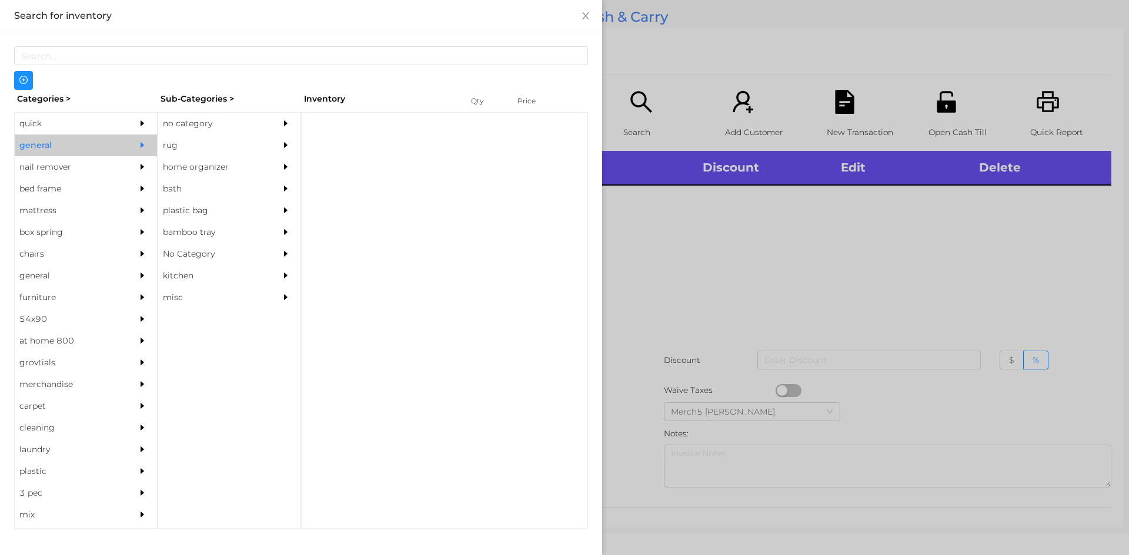
click at [203, 121] on div "no category" at bounding box center [211, 124] width 107 height 22
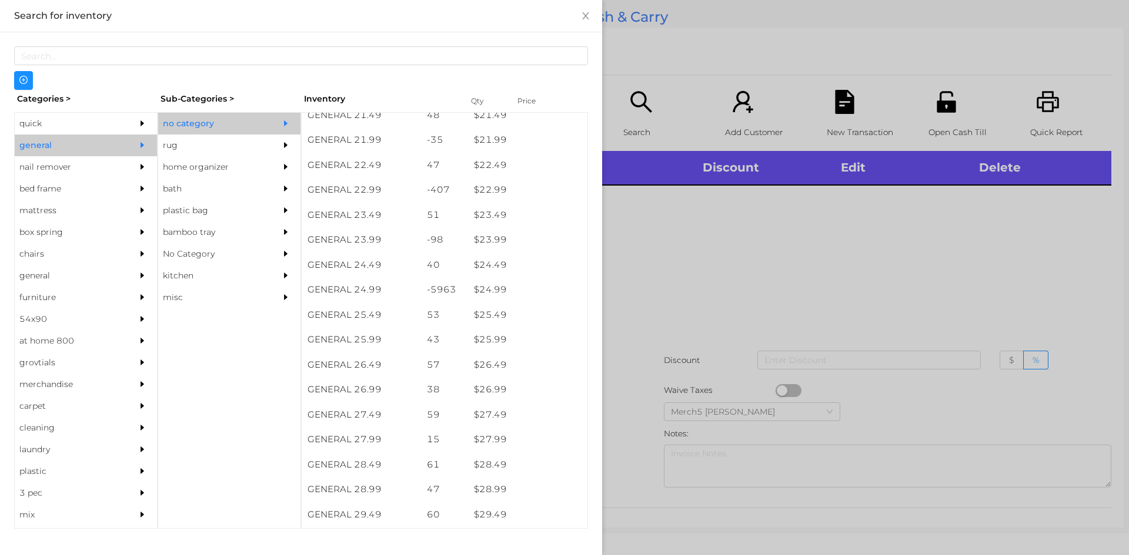
scroll to position [1587, 0]
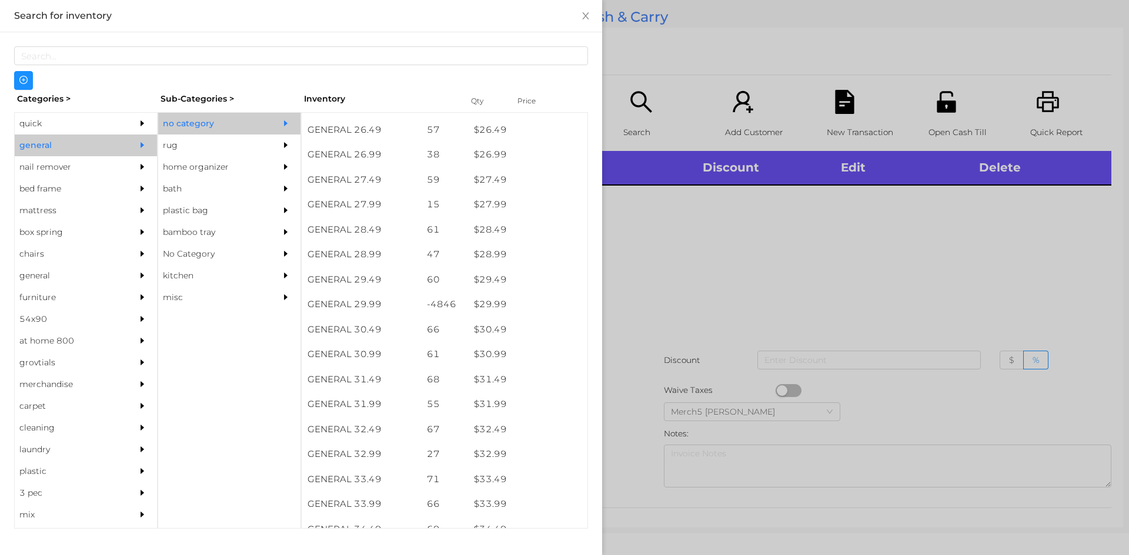
click at [832, 294] on div at bounding box center [564, 277] width 1129 height 555
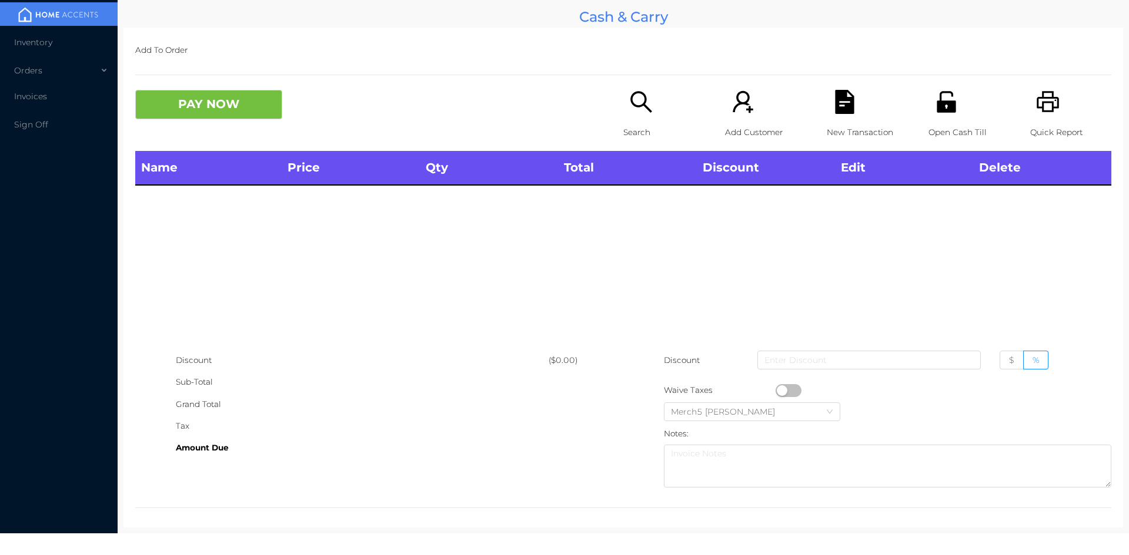
click at [639, 109] on icon "icon: search" at bounding box center [641, 102] width 24 height 24
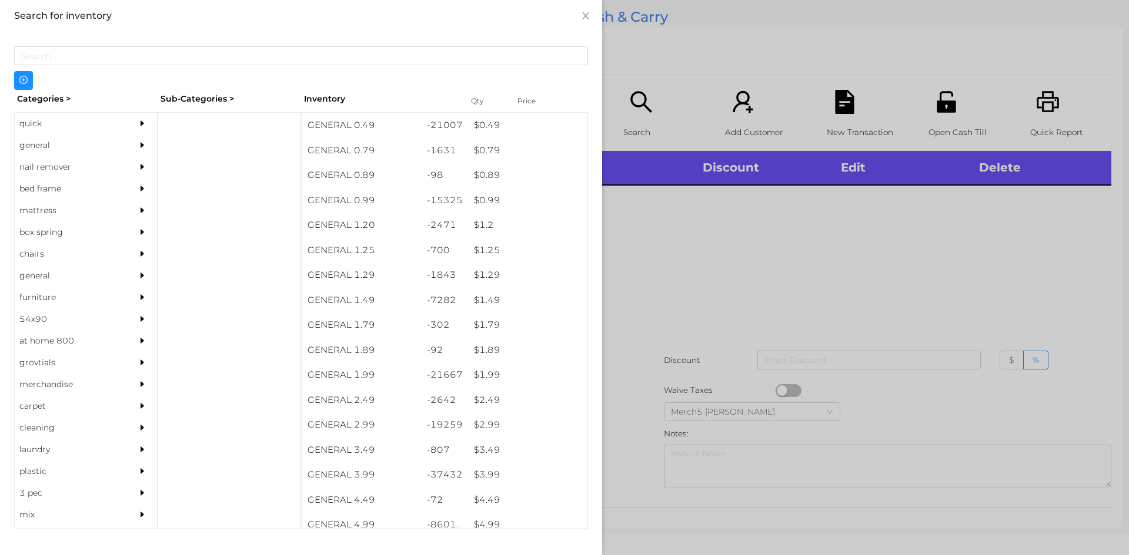
click at [856, 226] on div at bounding box center [564, 277] width 1129 height 555
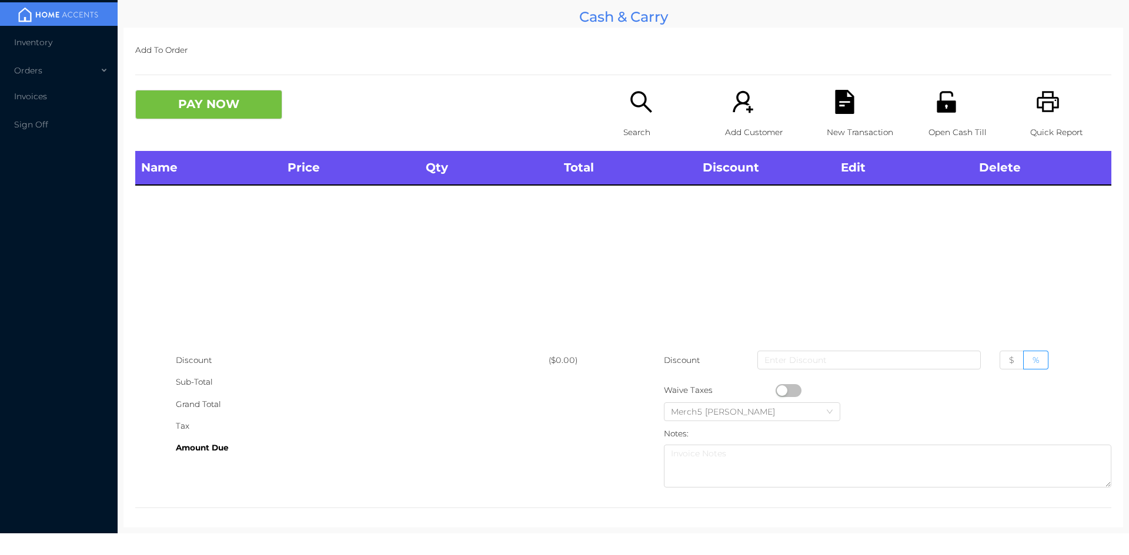
click at [664, 108] on div "Search" at bounding box center [663, 120] width 81 height 61
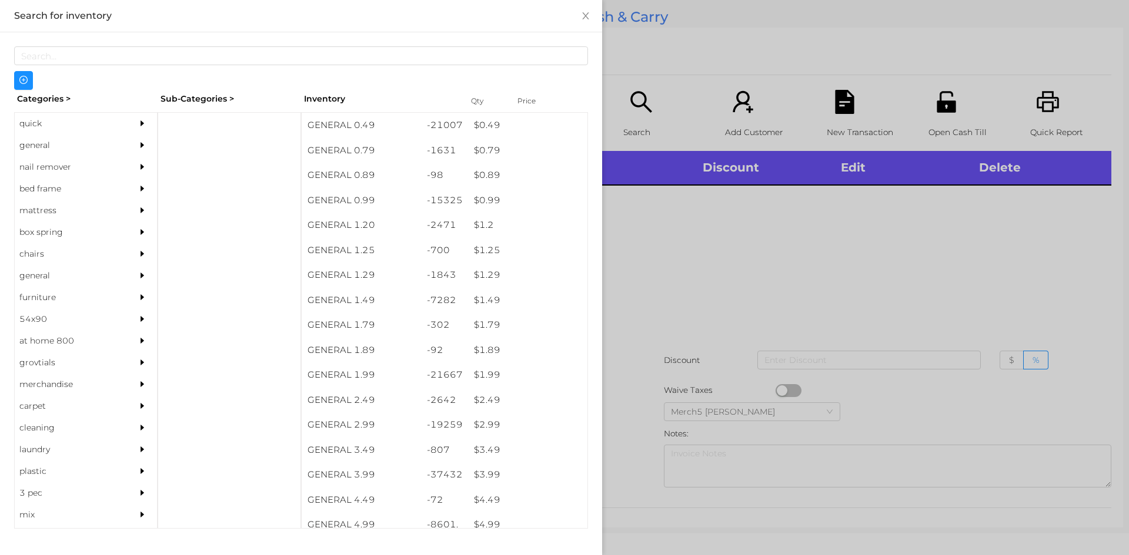
click at [119, 147] on div "general" at bounding box center [86, 146] width 142 height 22
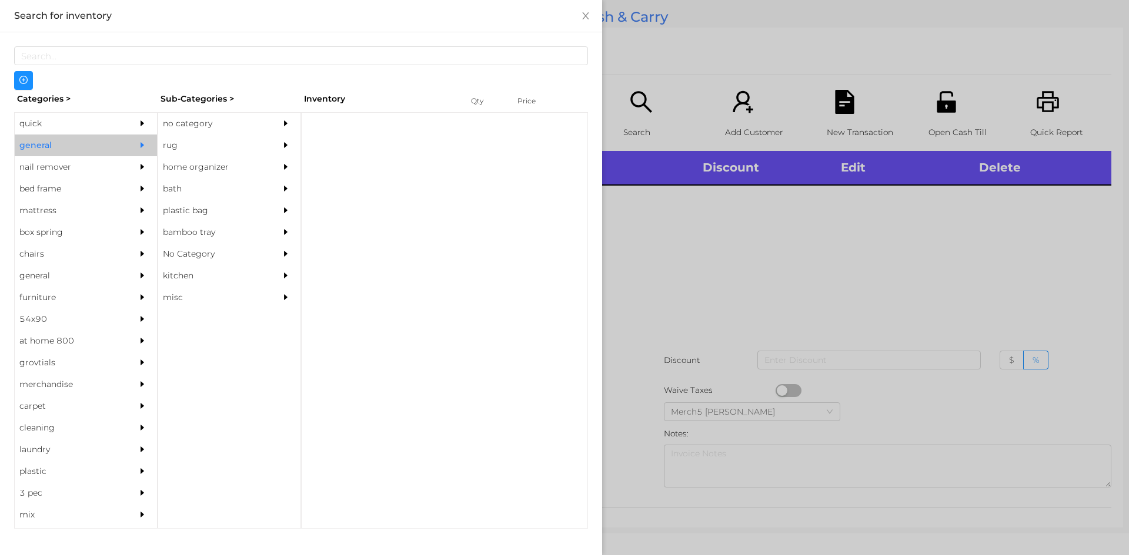
click at [276, 122] on div "no category" at bounding box center [229, 124] width 142 height 22
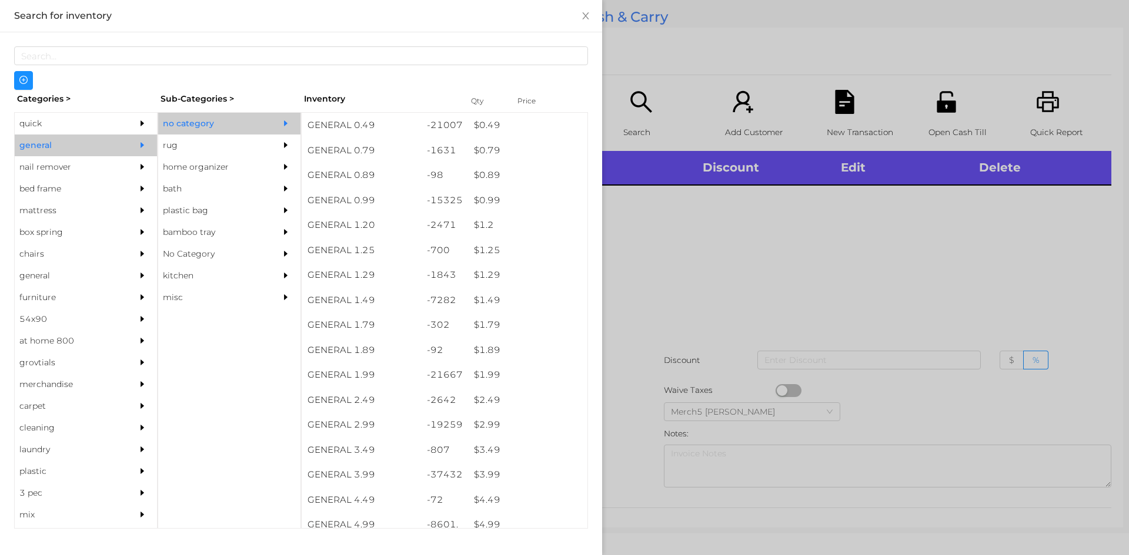
scroll to position [235, 0]
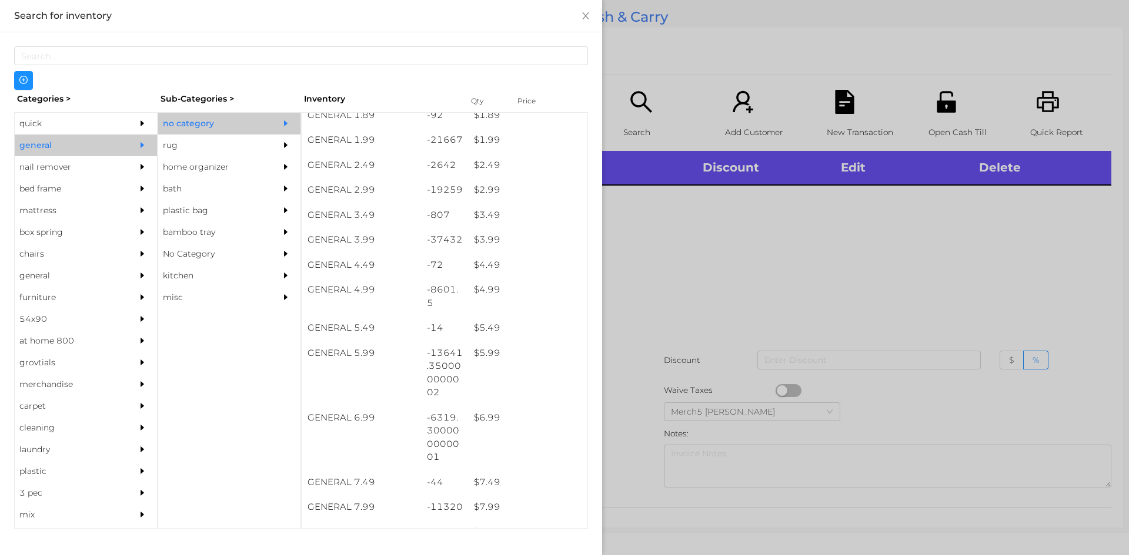
click at [697, 279] on div at bounding box center [564, 277] width 1129 height 555
